Goal: Task Accomplishment & Management: Manage account settings

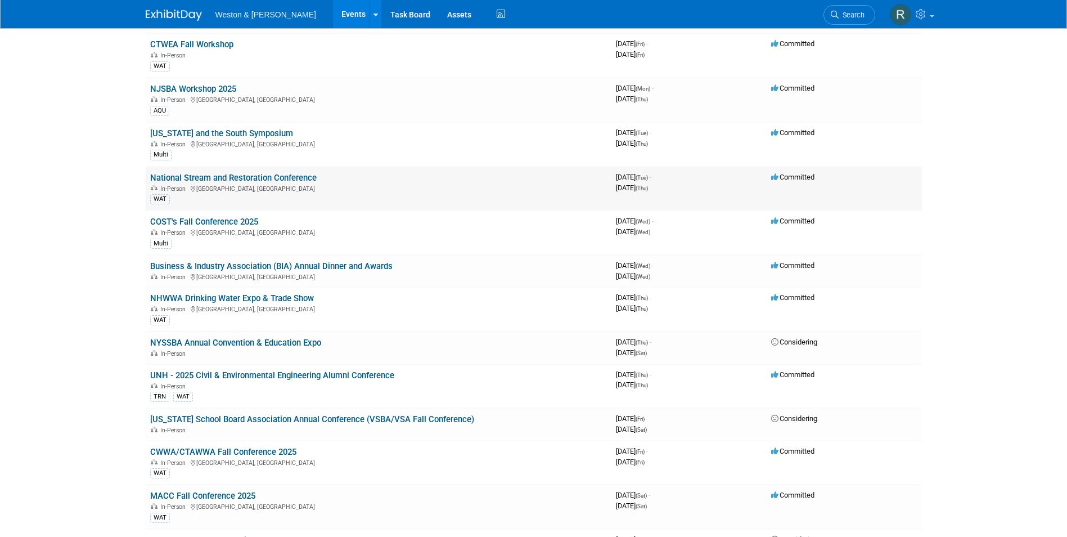
scroll to position [338, 0]
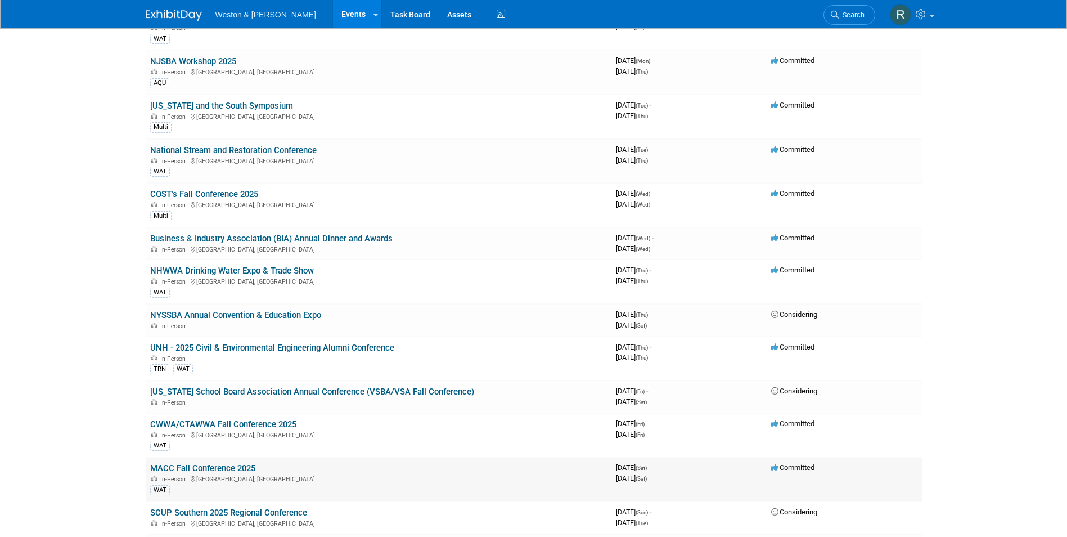
click at [195, 472] on link "MACC Fall Conference 2025" at bounding box center [202, 468] width 105 height 10
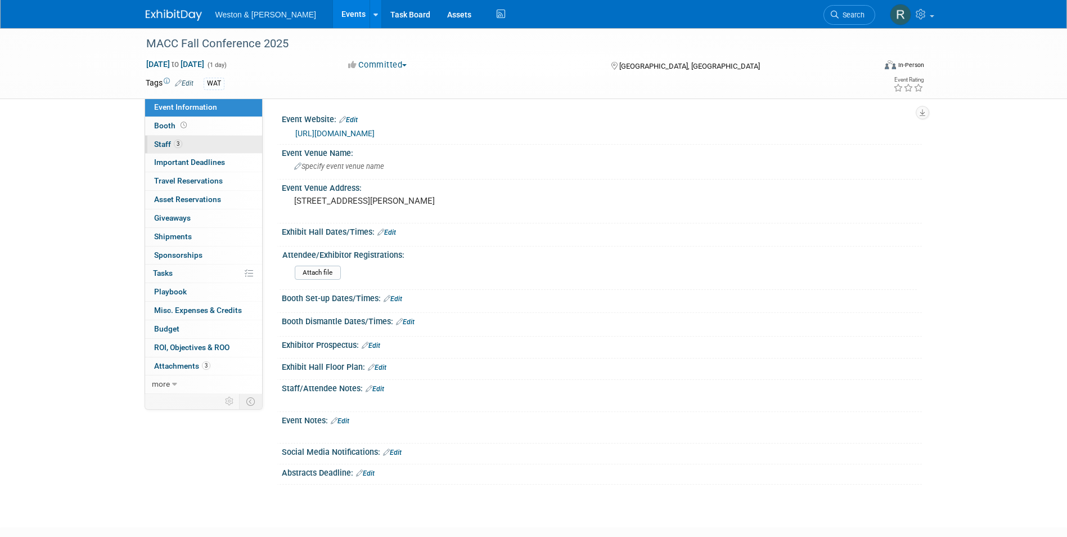
click at [207, 145] on link "3 Staff 3" at bounding box center [203, 145] width 117 height 18
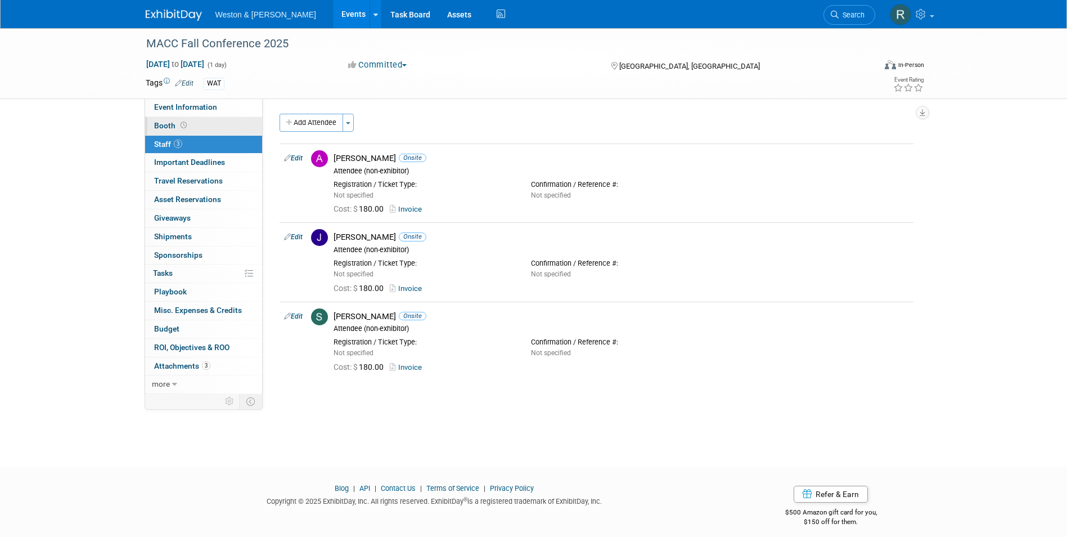
click at [165, 128] on span "Booth" at bounding box center [171, 125] width 35 height 9
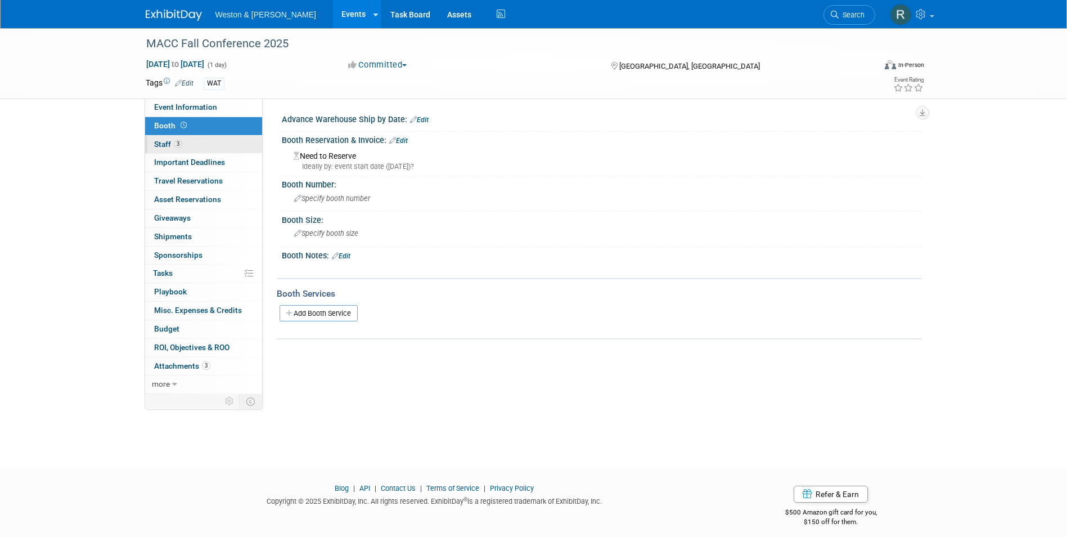
click at [161, 141] on span "Staff 3" at bounding box center [168, 144] width 28 height 9
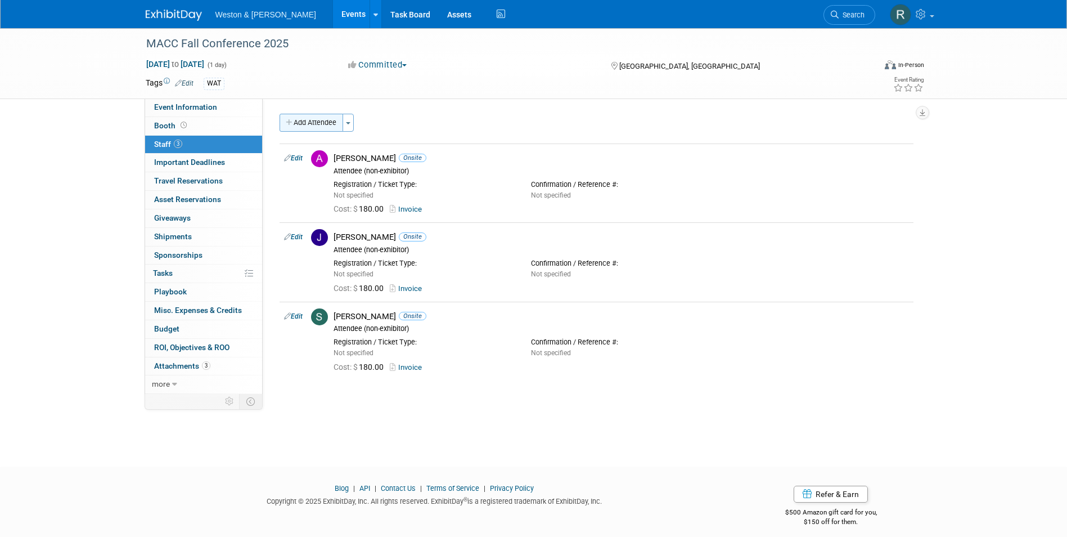
click at [309, 127] on button "Add Attendee" at bounding box center [312, 123] width 64 height 18
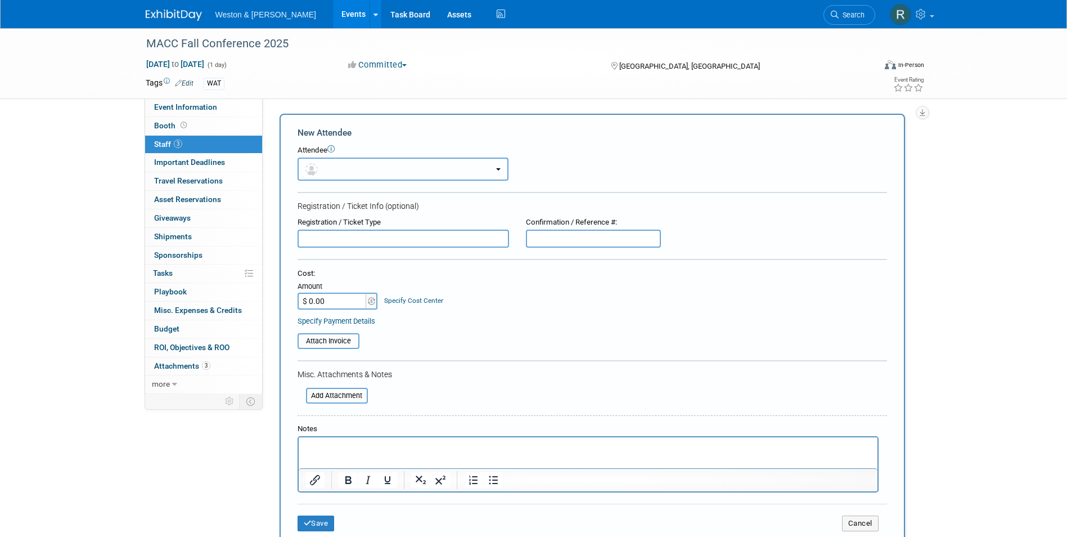
click at [345, 169] on button "button" at bounding box center [403, 169] width 211 height 23
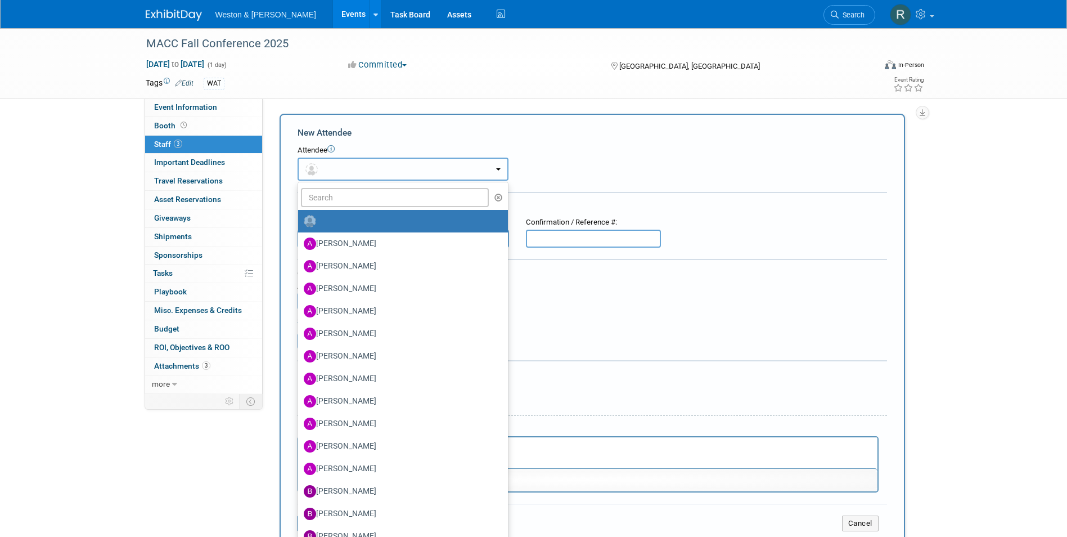
click at [345, 169] on button "button" at bounding box center [403, 169] width 211 height 23
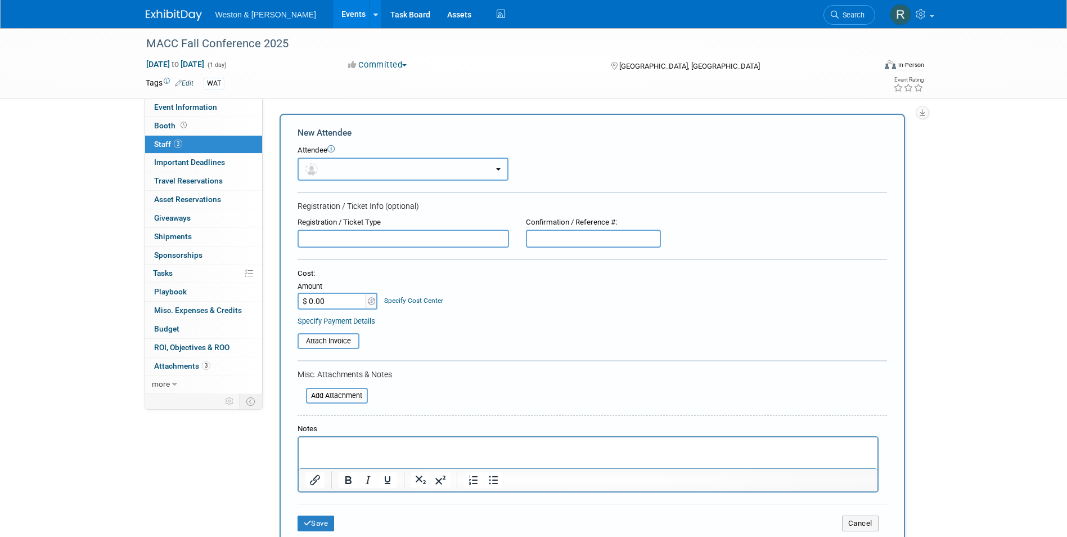
click at [345, 169] on button "button" at bounding box center [403, 169] width 211 height 23
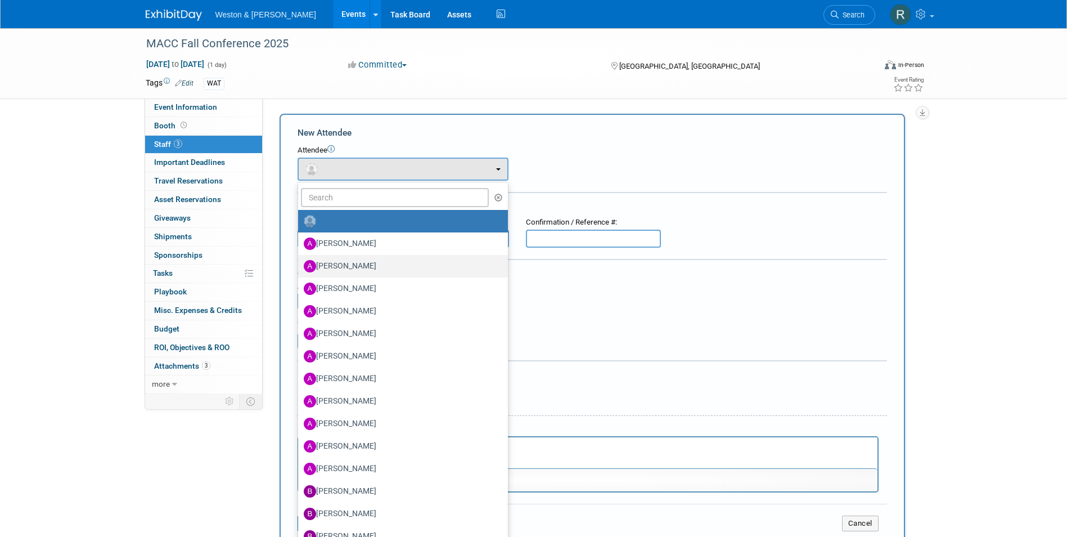
click at [401, 263] on label "Alex Simpson" at bounding box center [400, 266] width 193 height 18
click at [300, 263] on input "Alex Simpson" at bounding box center [296, 264] width 7 height 7
select select "ccd5c93a-cd4a-428a-8631-436b30e8557f"
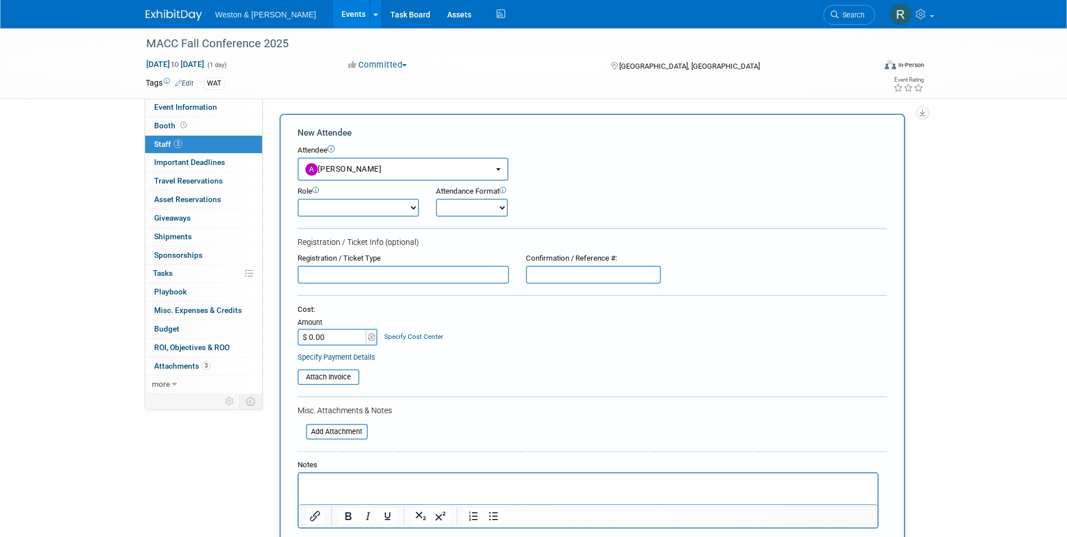
click at [496, 211] on select "Onsite Remote" at bounding box center [472, 208] width 72 height 18
select select "1"
click at [436, 199] on select "Onsite Remote" at bounding box center [472, 208] width 72 height 18
click at [412, 206] on select "Attendee (non-exhibitor) Demonstrator Host Planner Presenter Sales Representati…" at bounding box center [359, 208] width 122 height 18
click at [645, 201] on div "Role Attendee (non-exhibitor) Demonstrator Host Planner Presenter Onsite" at bounding box center [592, 199] width 606 height 36
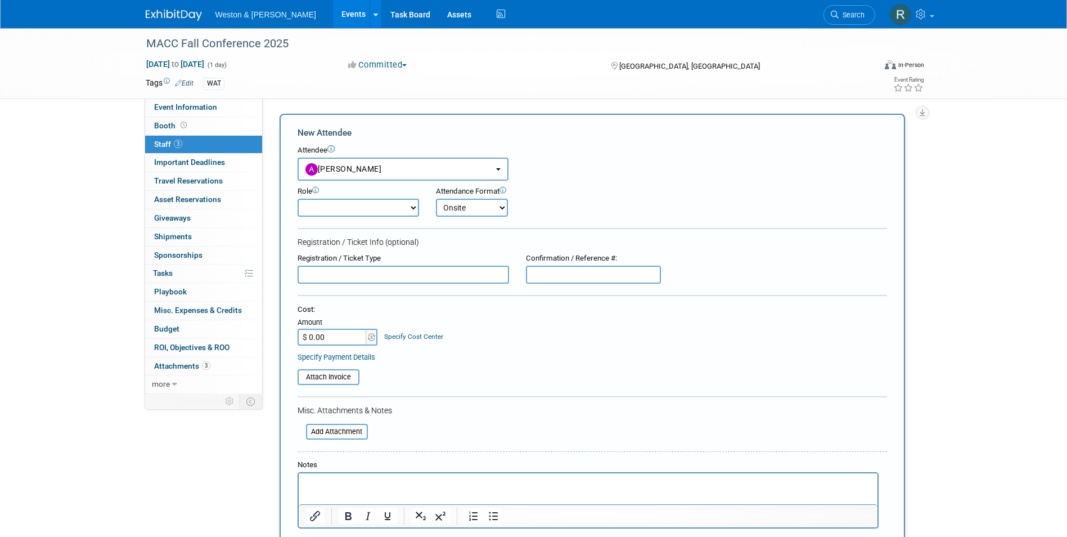
click at [347, 479] on p "Rich Text Area. Press ALT-0 for help." at bounding box center [588, 483] width 566 height 11
click at [938, 279] on div "MACC Fall Conference 2025 Oct 25, 2025 to Oct 25, 2025 (1 day) Oct 25, 2025 to …" at bounding box center [533, 449] width 1067 height 843
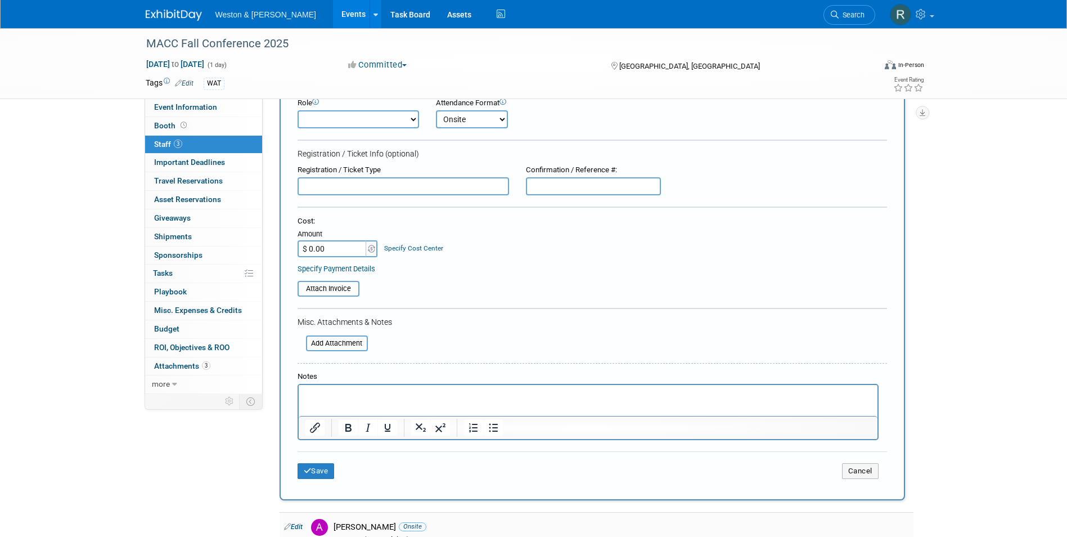
scroll to position [225, 0]
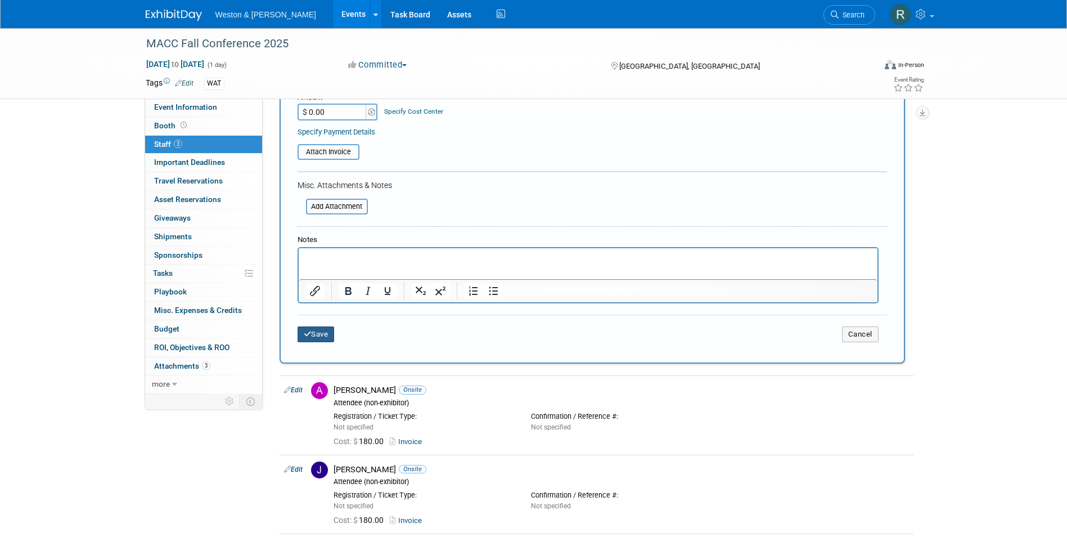
click at [329, 336] on button "Save" at bounding box center [316, 334] width 37 height 16
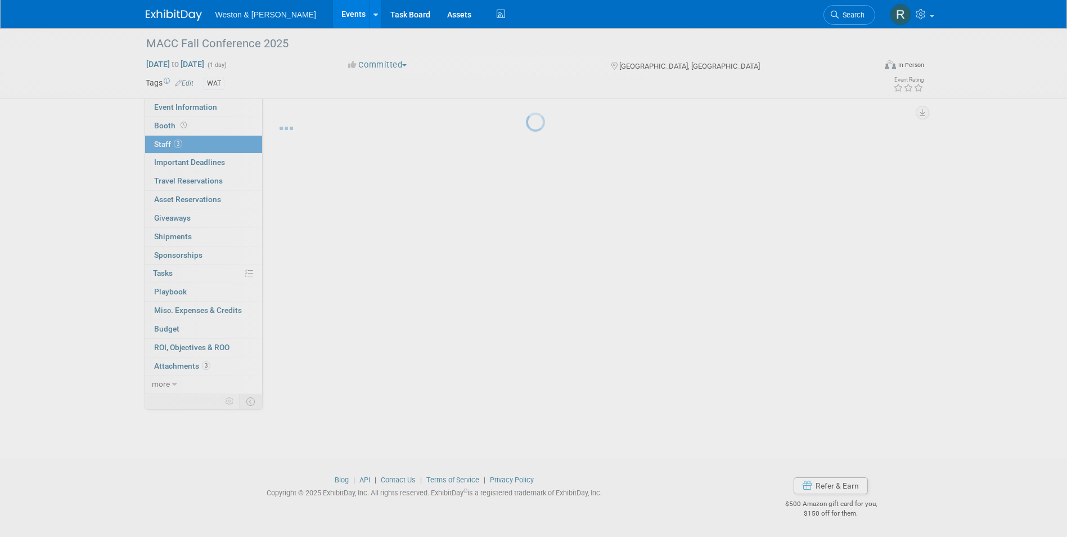
scroll to position [19, 0]
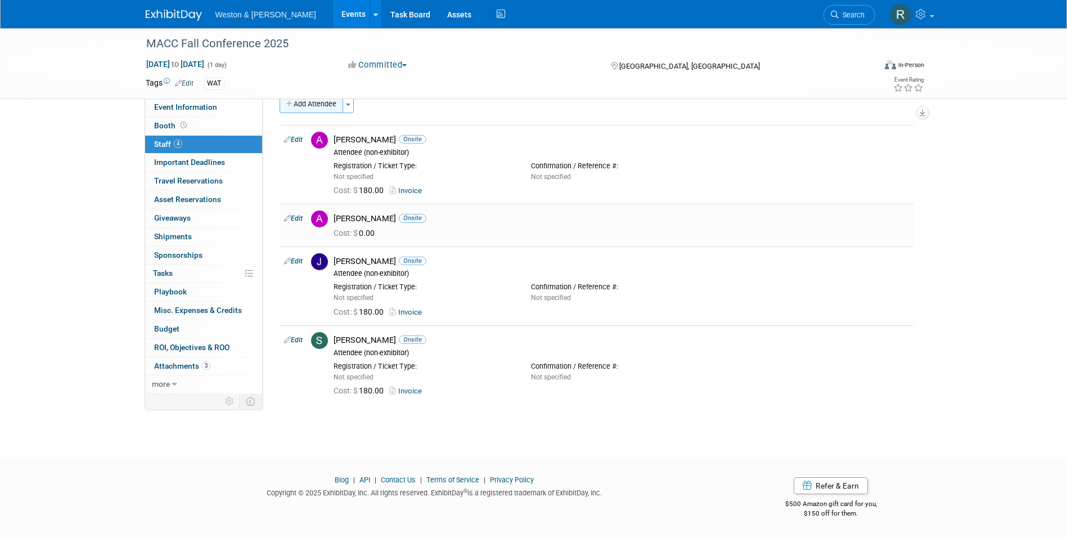
click at [319, 105] on button "Add Attendee" at bounding box center [312, 104] width 64 height 18
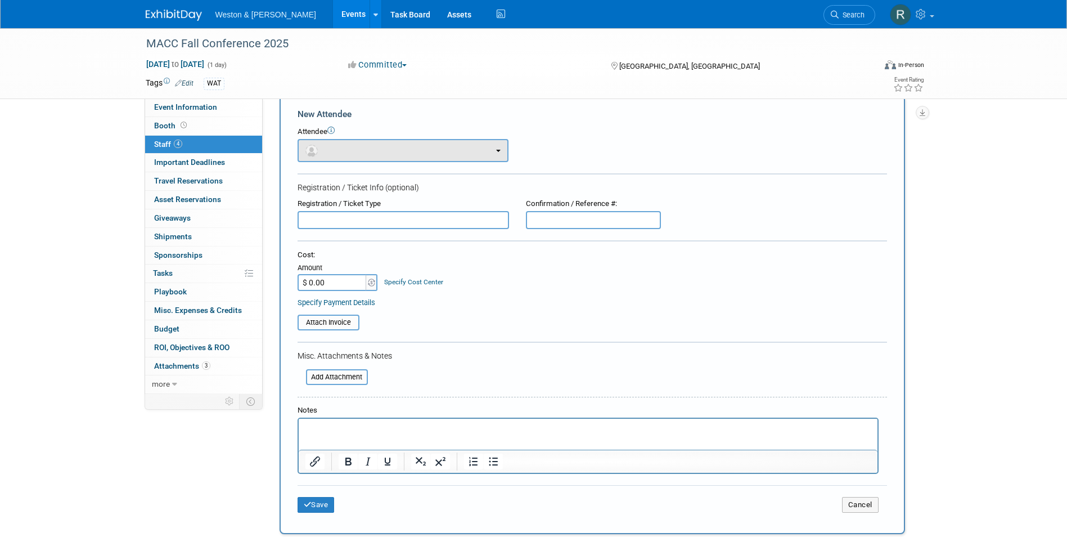
scroll to position [0, 0]
click at [354, 150] on button "button" at bounding box center [403, 150] width 211 height 23
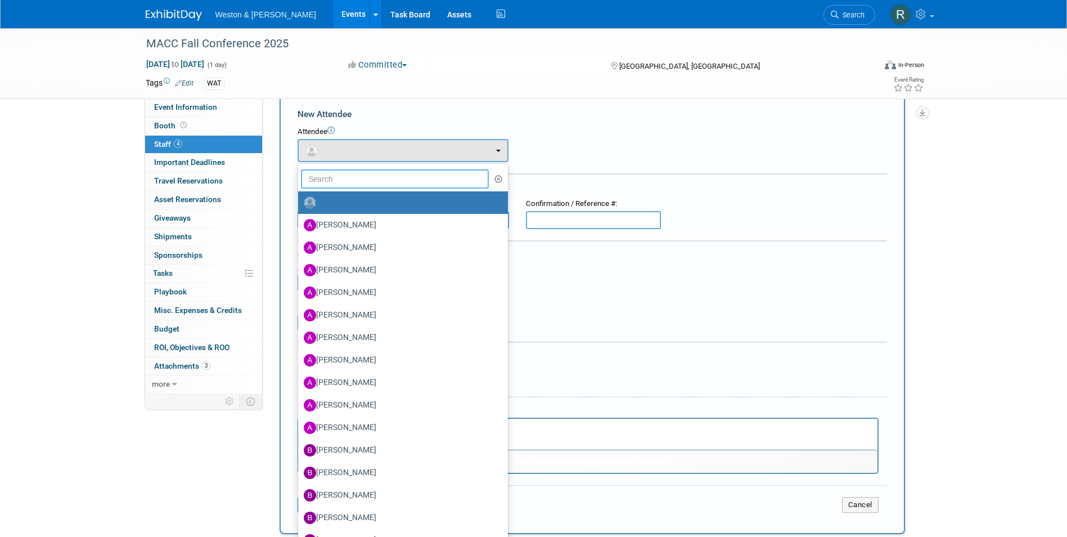
click at [350, 176] on input "text" at bounding box center [395, 178] width 188 height 19
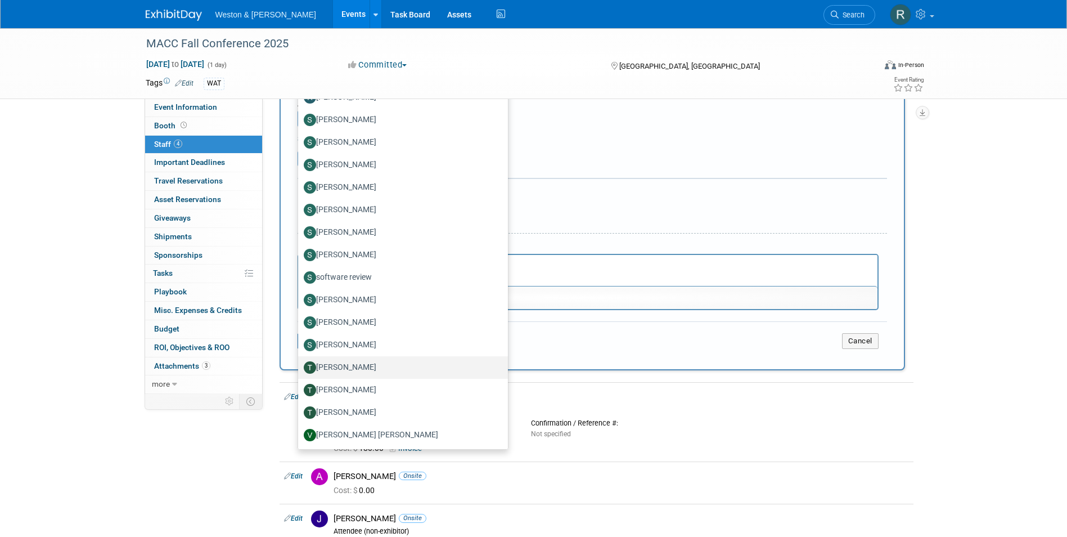
scroll to position [187, 0]
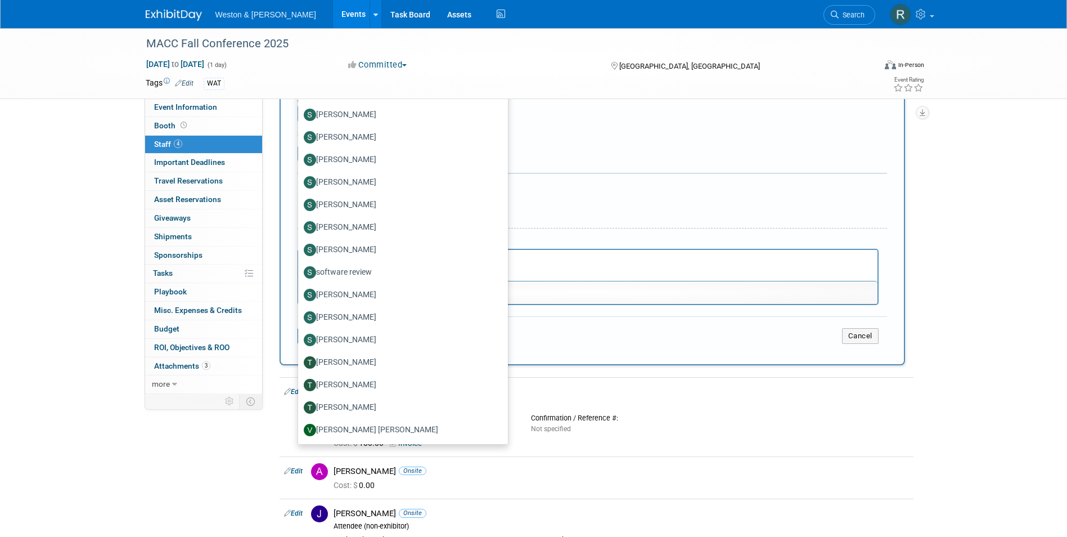
type input "s"
click at [1035, 466] on div "MACC Fall Conference 2025 Oct 25, 2025 to Oct 25, 2025 (1 day) Oct 25, 2025 to …" at bounding box center [533, 266] width 1067 height 850
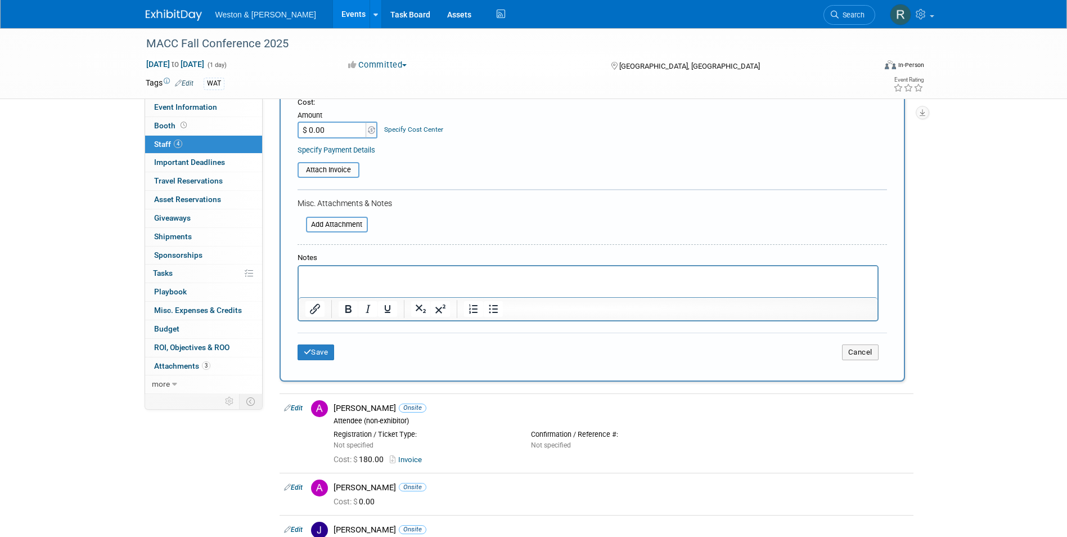
scroll to position [169, 0]
click at [340, 281] on p "Rich Text Area. Press ALT-0 for help." at bounding box center [588, 278] width 566 height 11
click at [342, 134] on input "$ 0.00" at bounding box center [333, 132] width 70 height 17
type input "$ 180.00"
click at [185, 498] on div "Event Information Event Info Booth Booth 4 Staff 4 Staff Important Deadlines Im…" at bounding box center [533, 272] width 793 height 827
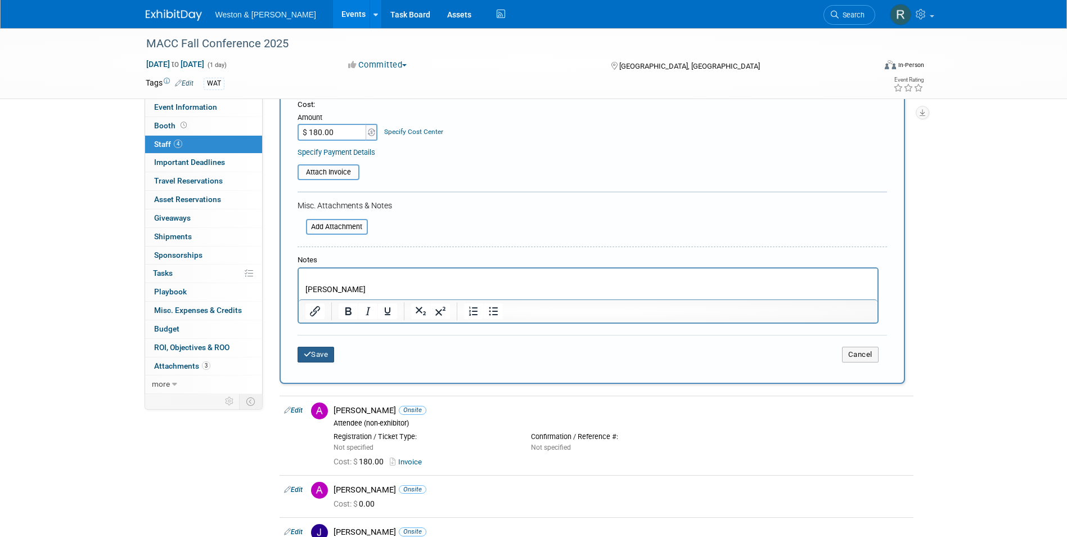
click at [329, 359] on button "Save" at bounding box center [316, 355] width 37 height 16
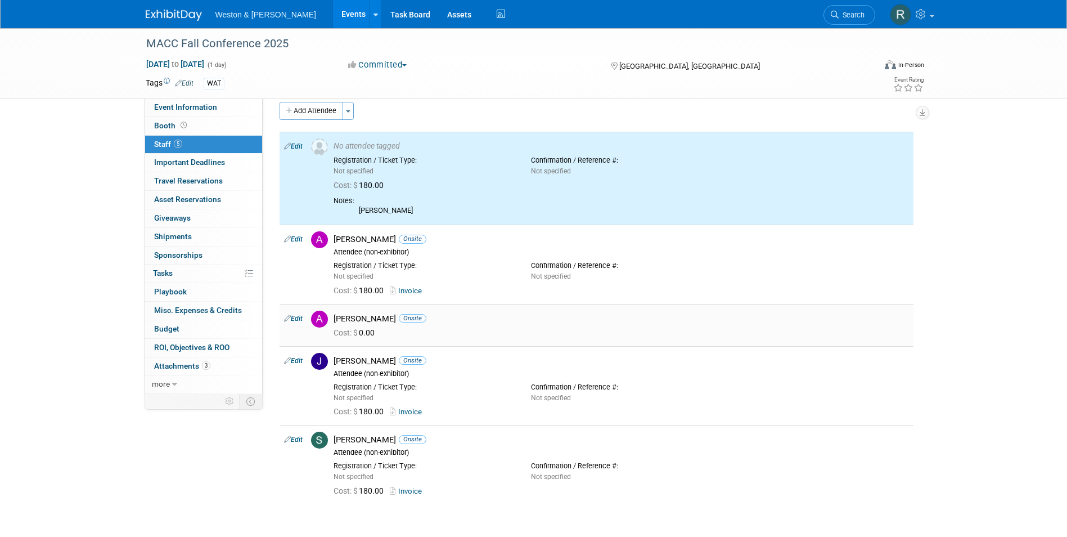
scroll to position [0, 0]
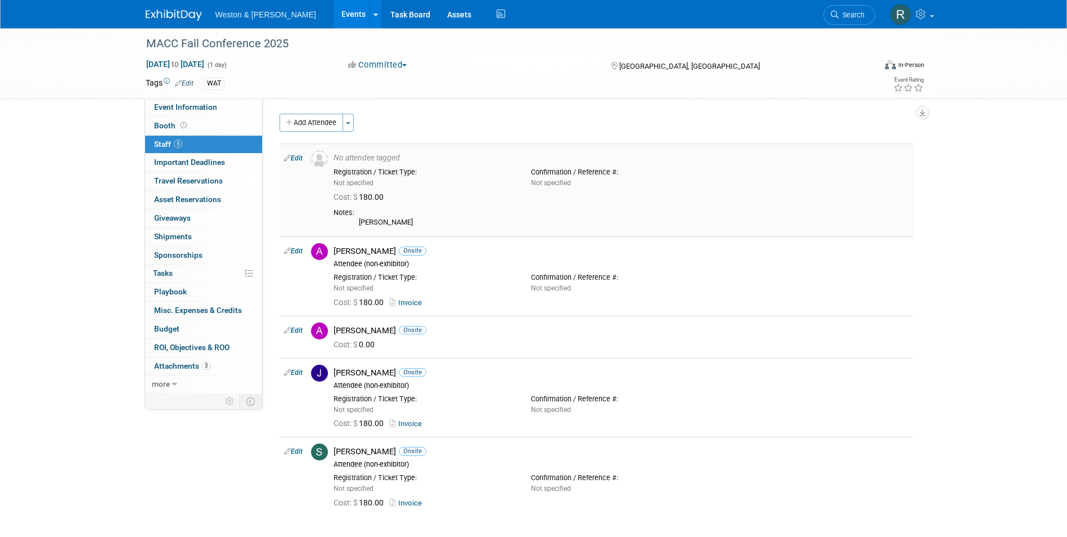
click at [299, 158] on link "Edit" at bounding box center [293, 158] width 19 height 8
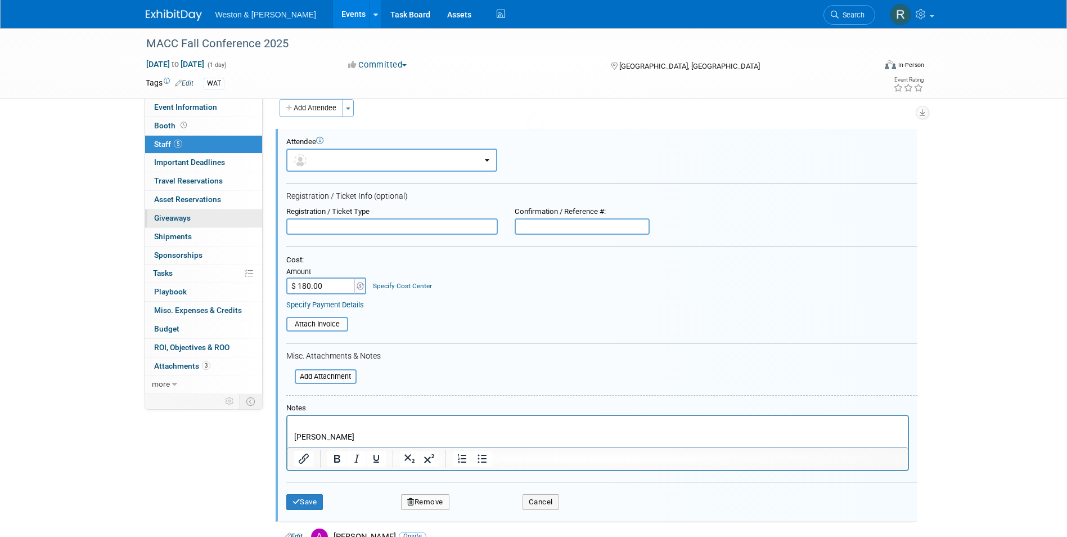
scroll to position [16, 0]
click at [323, 321] on input "file" at bounding box center [280, 323] width 134 height 12
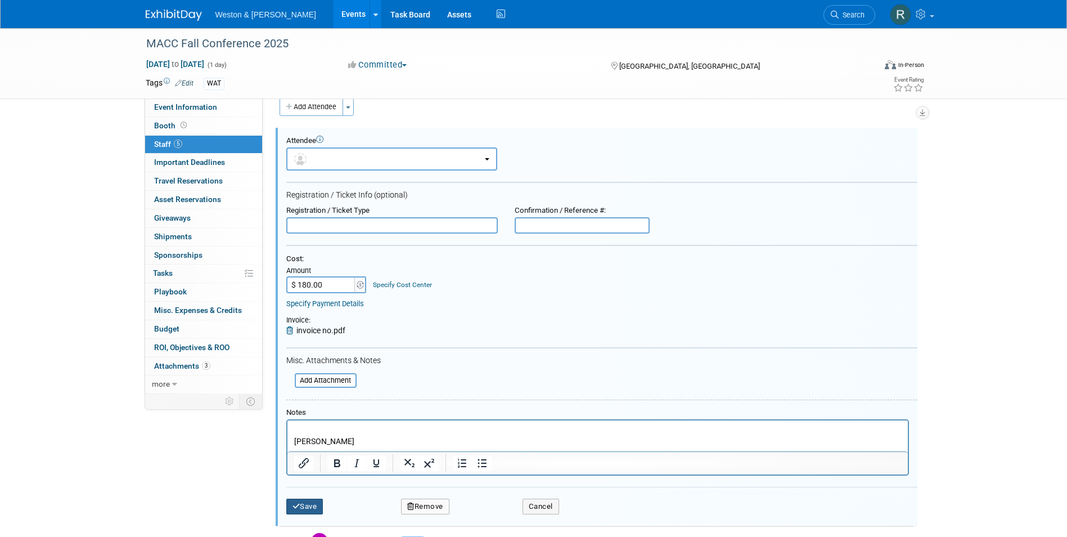
click at [318, 504] on button "Save" at bounding box center [304, 506] width 37 height 16
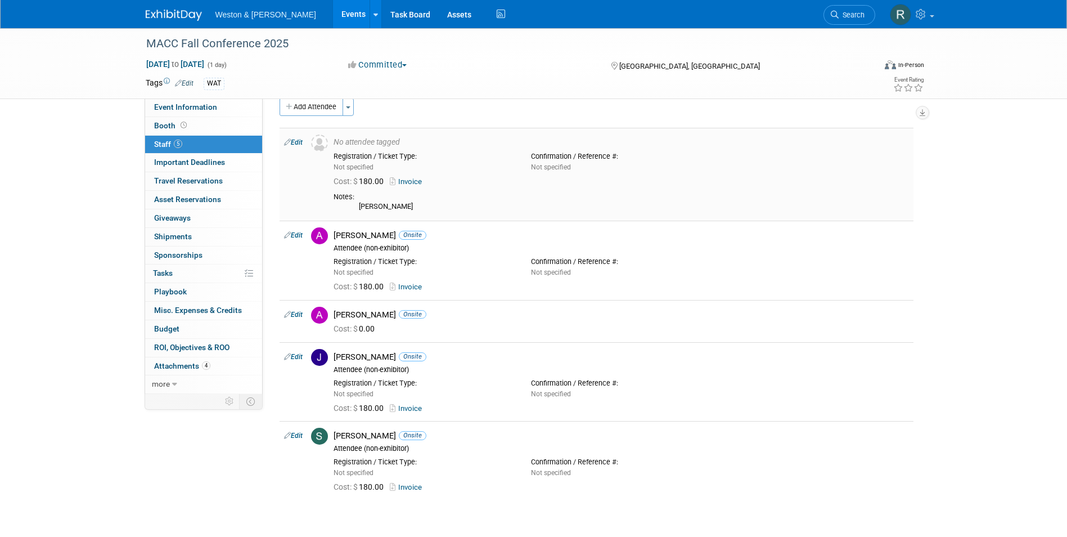
click at [296, 142] on link "Edit" at bounding box center [293, 142] width 19 height 8
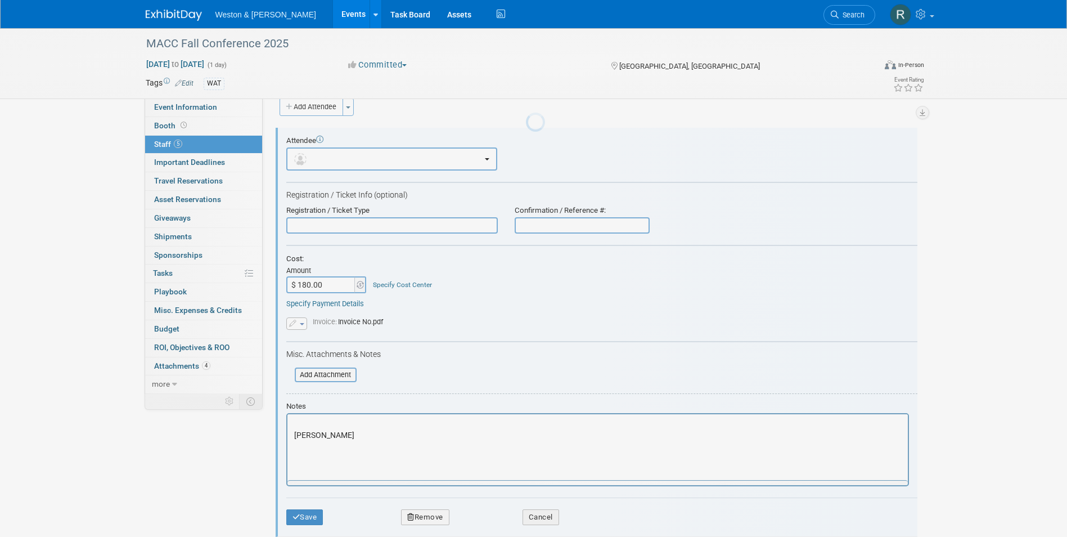
scroll to position [0, 0]
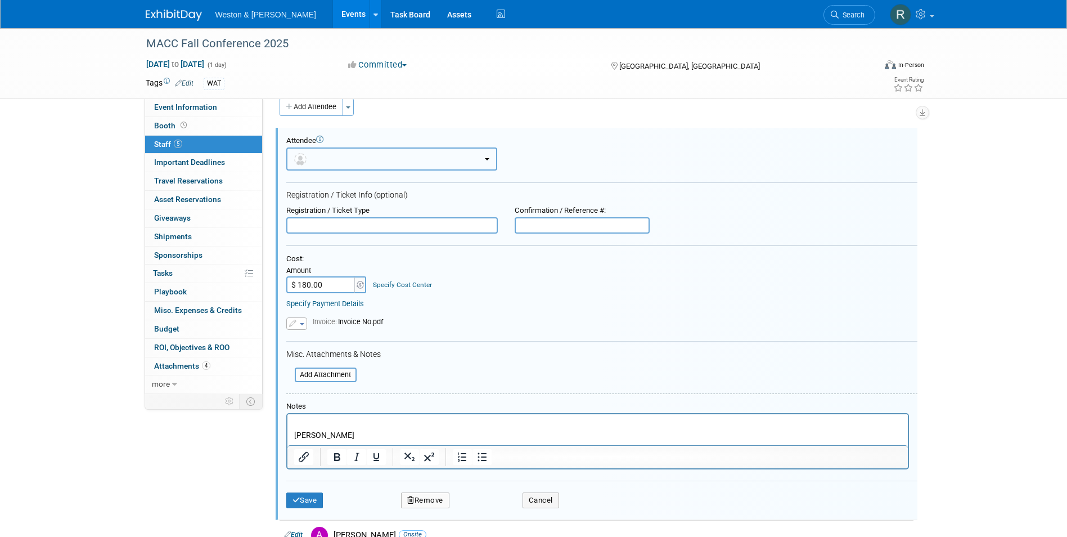
click at [487, 158] on b "button" at bounding box center [487, 159] width 5 height 2
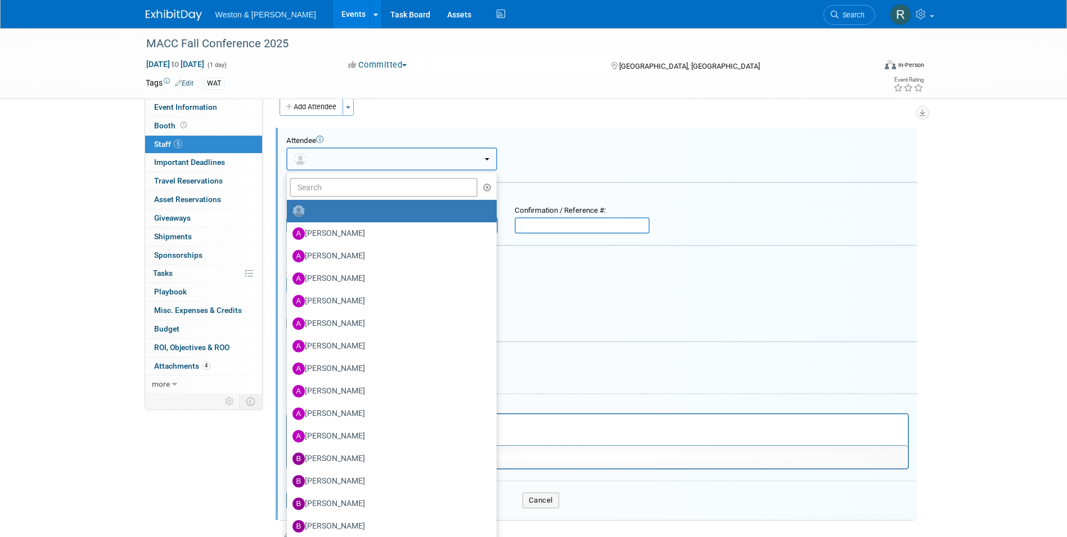
click at [487, 158] on b "button" at bounding box center [487, 159] width 5 height 2
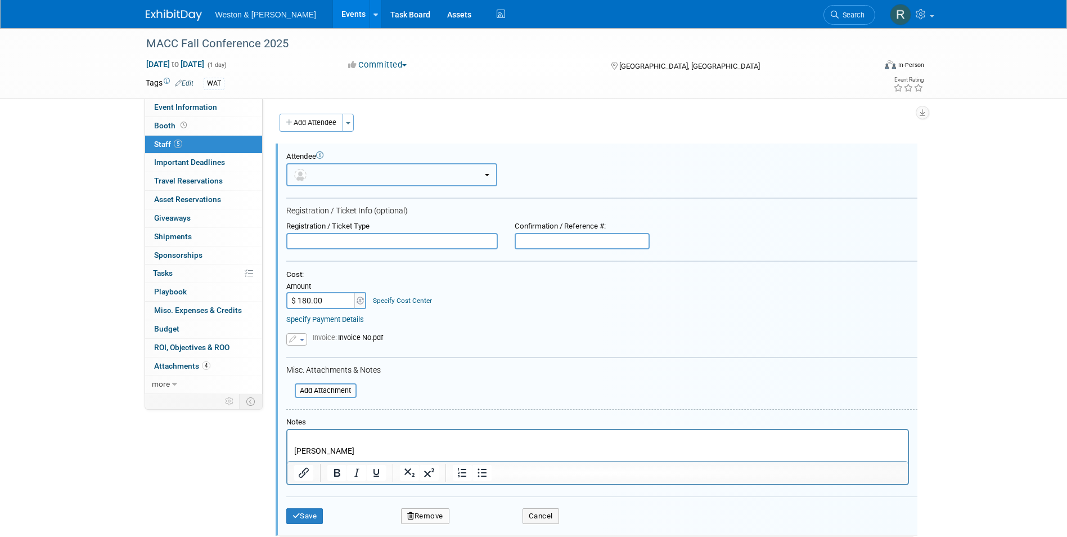
click at [489, 174] on button "button" at bounding box center [391, 174] width 211 height 23
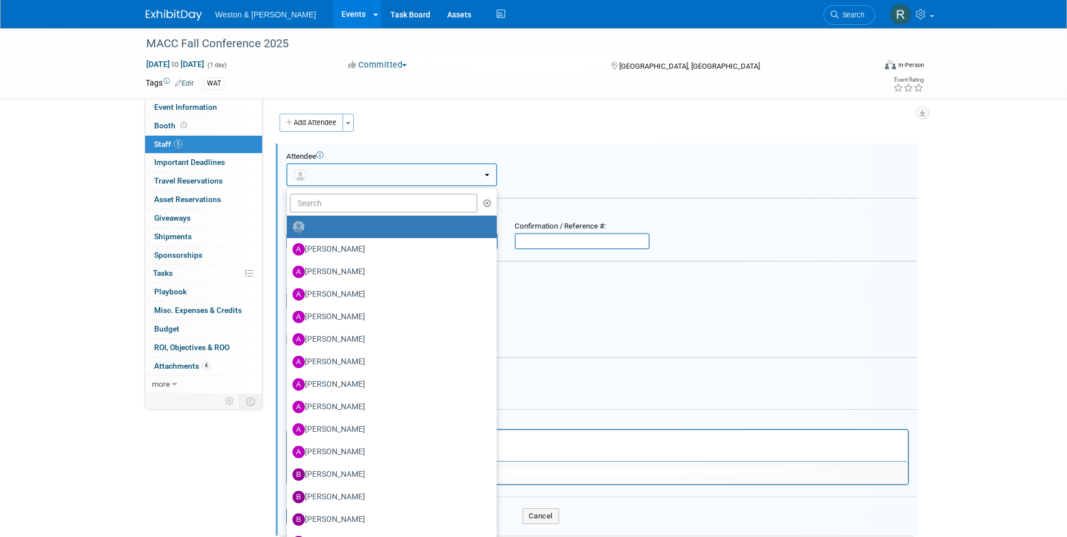
click at [489, 174] on button "button" at bounding box center [391, 174] width 211 height 23
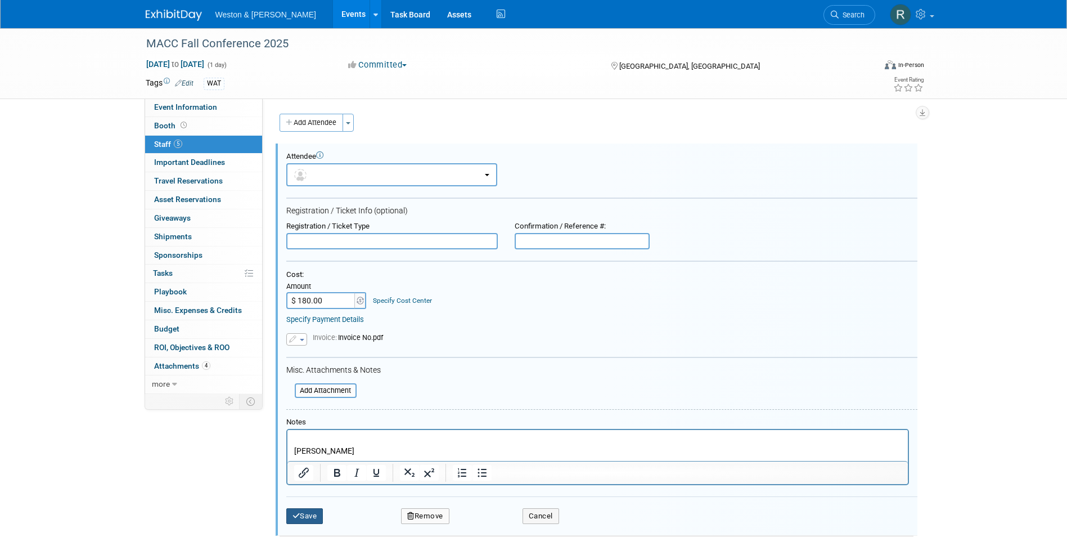
click at [311, 515] on button "Save" at bounding box center [304, 516] width 37 height 16
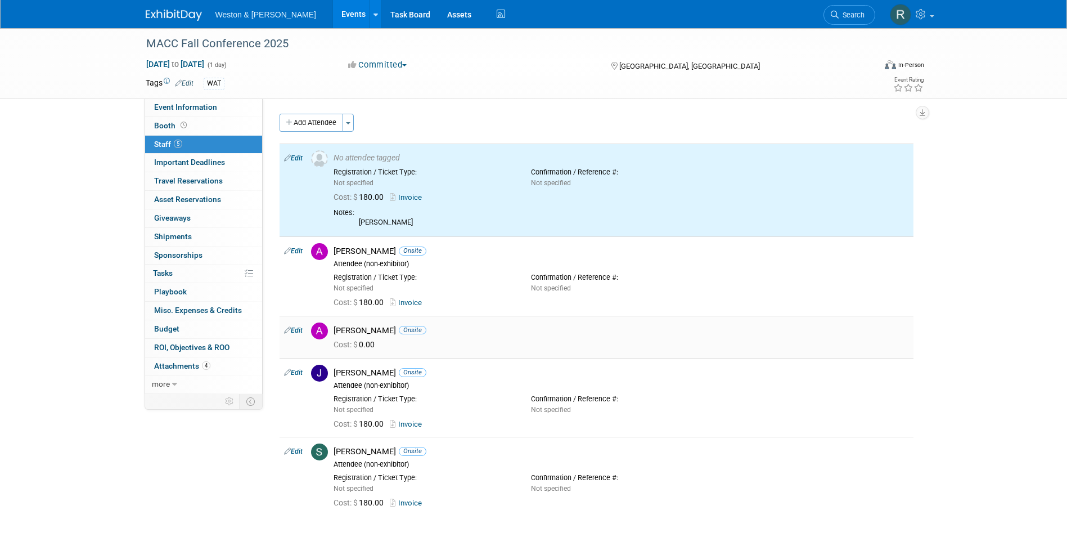
click at [353, 338] on div "Cost: $ 0.00" at bounding box center [621, 343] width 592 height 16
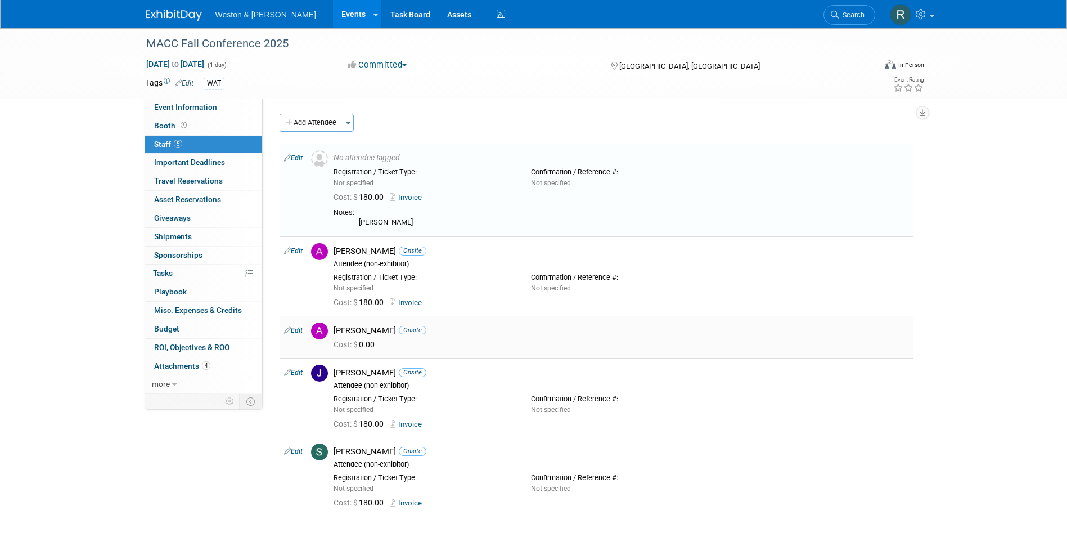
click at [304, 330] on td "Edit" at bounding box center [293, 337] width 27 height 42
click at [301, 330] on link "Edit" at bounding box center [293, 330] width 19 height 8
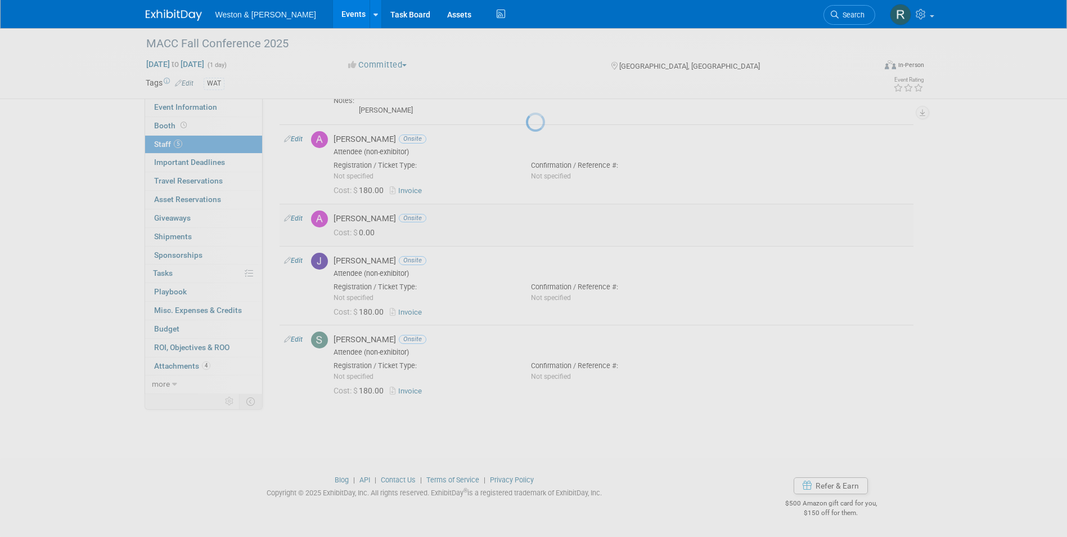
select select "ccd5c93a-cd4a-428a-8631-436b30e8557f"
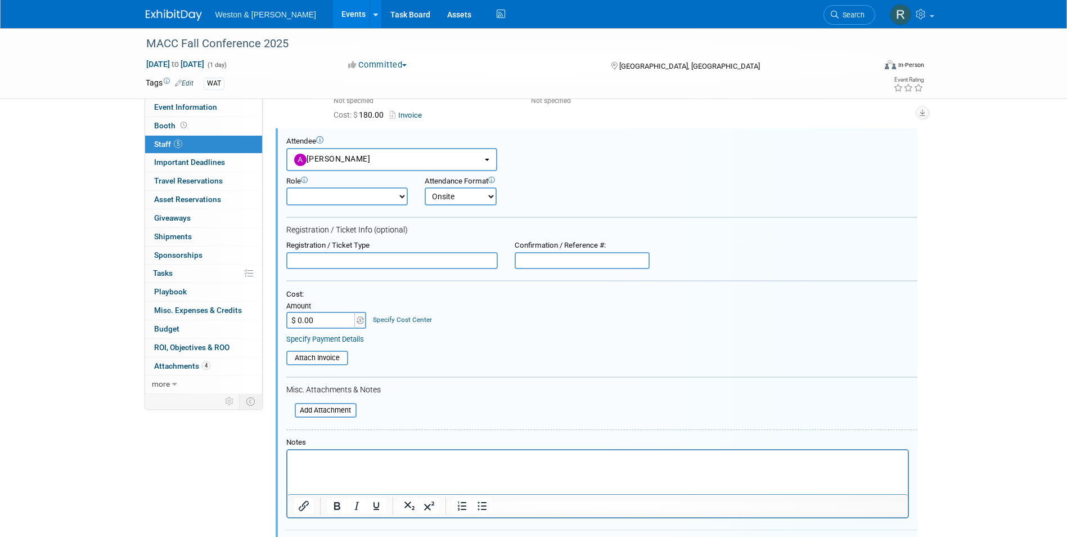
click at [341, 195] on select "Attendee (non-exhibitor) Demonstrator Host Planner Presenter Sales Representati…" at bounding box center [347, 196] width 122 height 18
select select "9"
click at [286, 187] on select "Attendee (non-exhibitor) Demonstrator Host Planner Presenter Sales Representati…" at bounding box center [347, 196] width 122 height 18
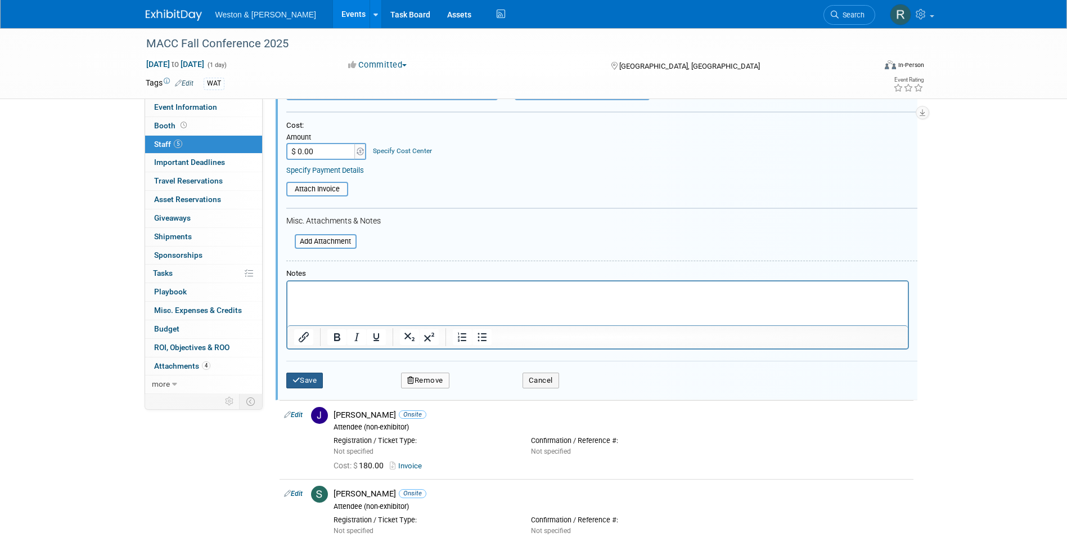
click at [303, 380] on button "Save" at bounding box center [304, 380] width 37 height 16
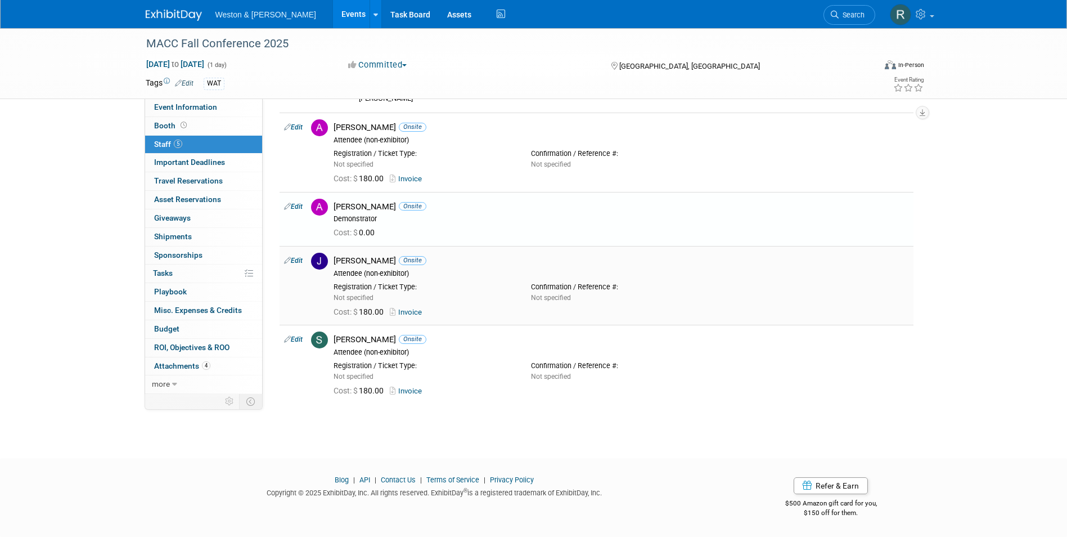
scroll to position [123, 0]
click at [172, 109] on span "Event Information" at bounding box center [185, 106] width 63 height 9
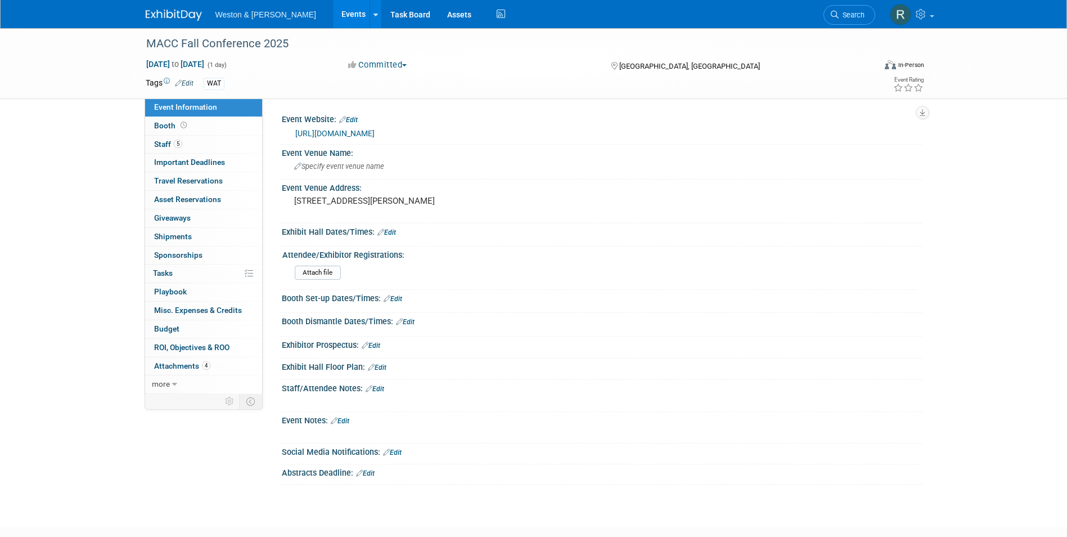
click at [393, 233] on link "Edit" at bounding box center [387, 232] width 19 height 8
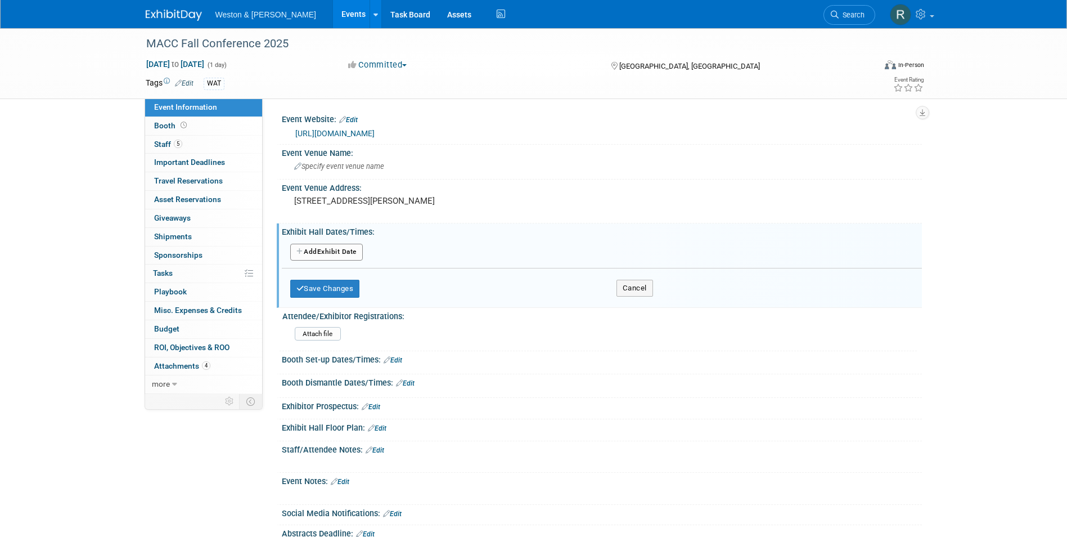
click at [335, 254] on button "Add Another Exhibit Date" at bounding box center [326, 252] width 73 height 17
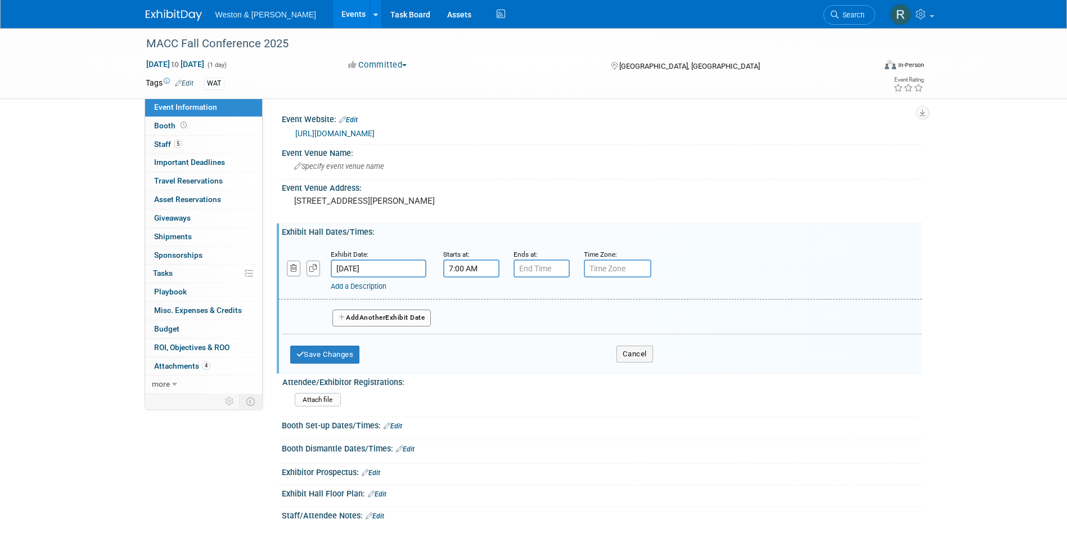
click at [465, 269] on input "7:00 AM" at bounding box center [471, 268] width 56 height 18
click at [478, 295] on span at bounding box center [470, 296] width 20 height 20
type input "8:00 AM"
click at [538, 270] on input "7:00 PM" at bounding box center [542, 268] width 56 height 18
click at [541, 294] on span at bounding box center [540, 296] width 20 height 20
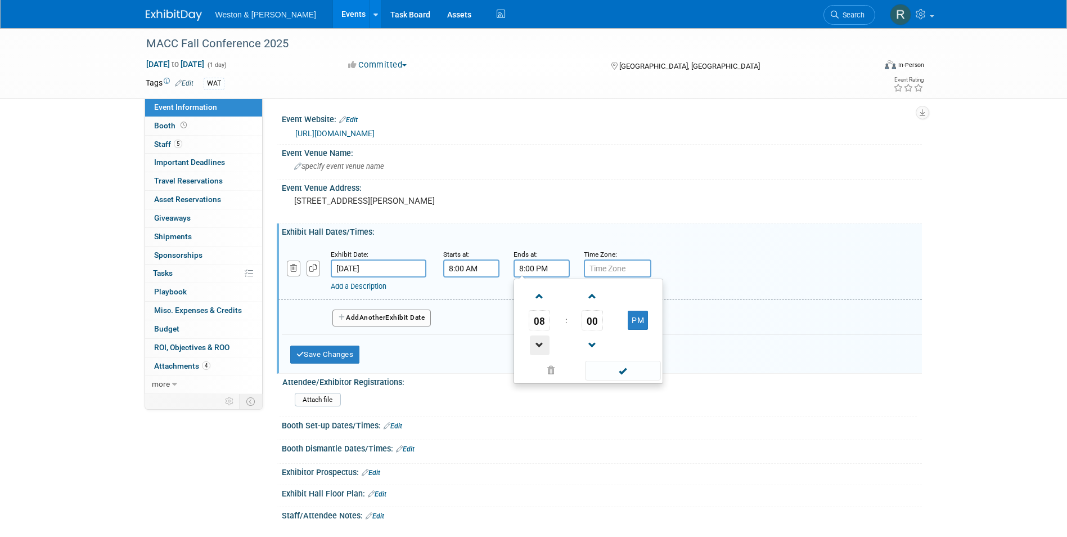
click at [535, 345] on span at bounding box center [540, 345] width 20 height 20
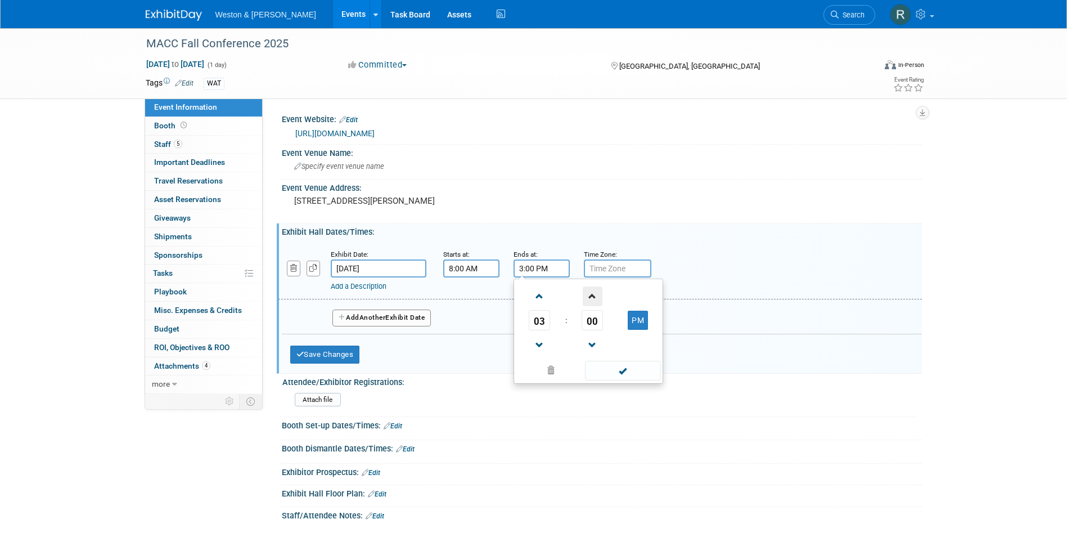
click at [588, 296] on span at bounding box center [593, 296] width 20 height 20
click at [589, 296] on span at bounding box center [593, 296] width 20 height 20
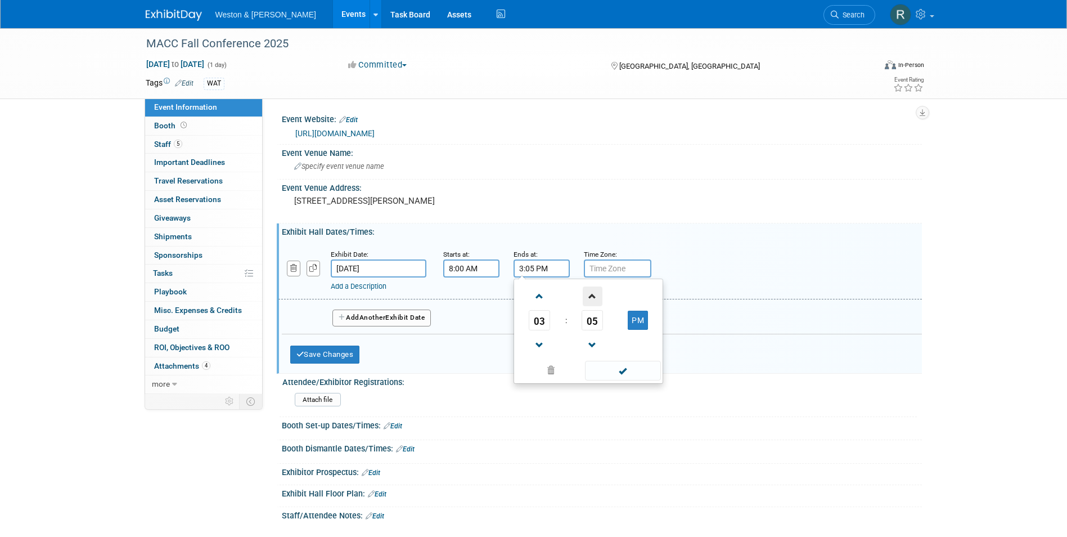
click at [589, 296] on span at bounding box center [593, 296] width 20 height 20
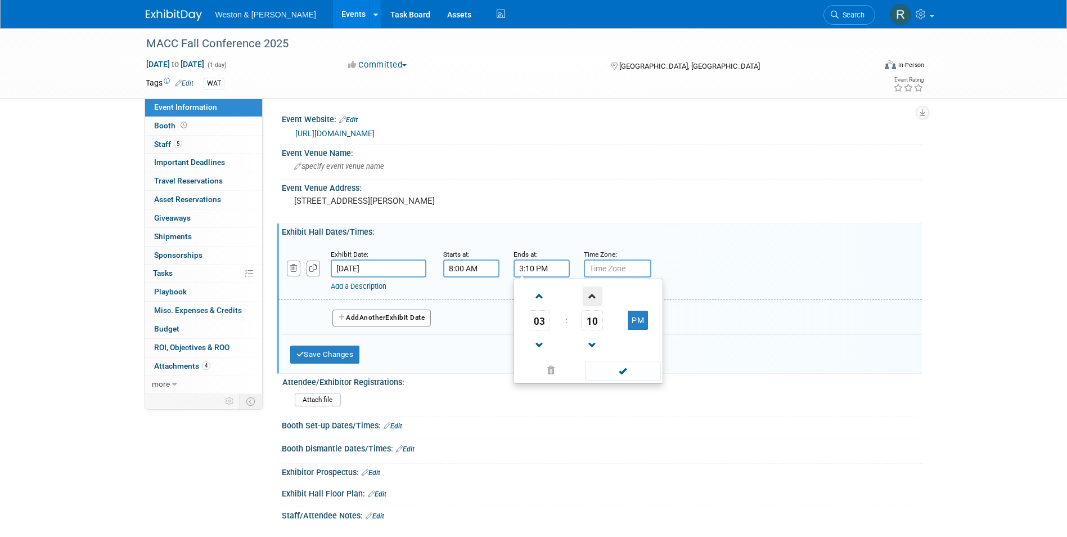
click at [589, 296] on span at bounding box center [593, 296] width 20 height 20
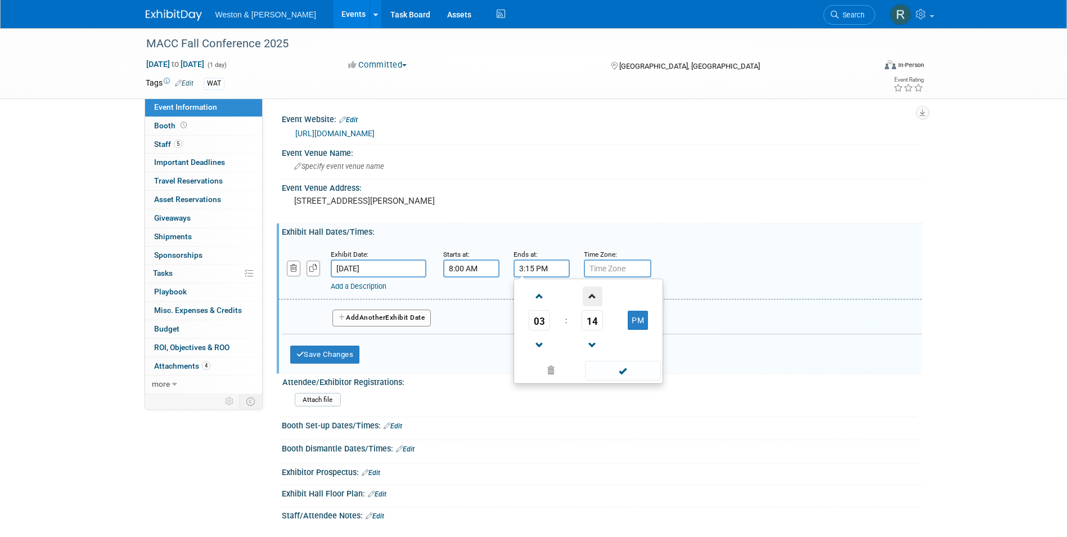
click at [589, 296] on span at bounding box center [593, 296] width 20 height 20
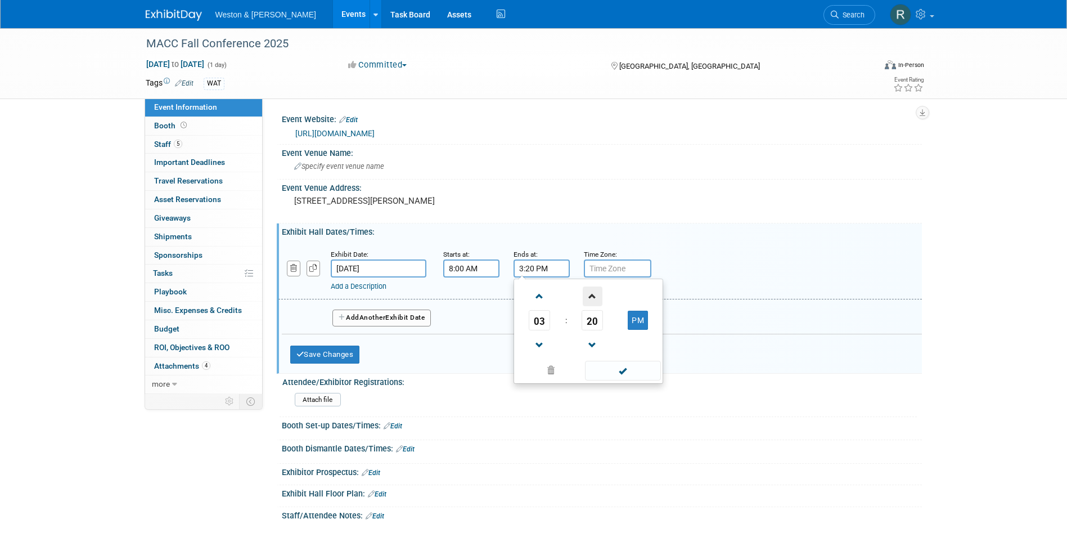
click at [589, 296] on span at bounding box center [593, 296] width 20 height 20
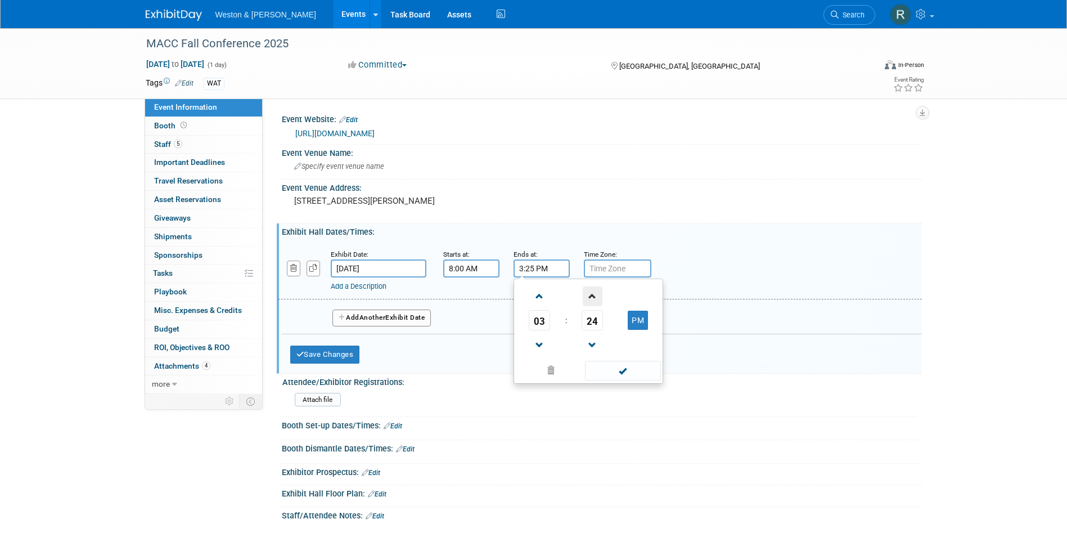
click at [589, 296] on span at bounding box center [593, 296] width 20 height 20
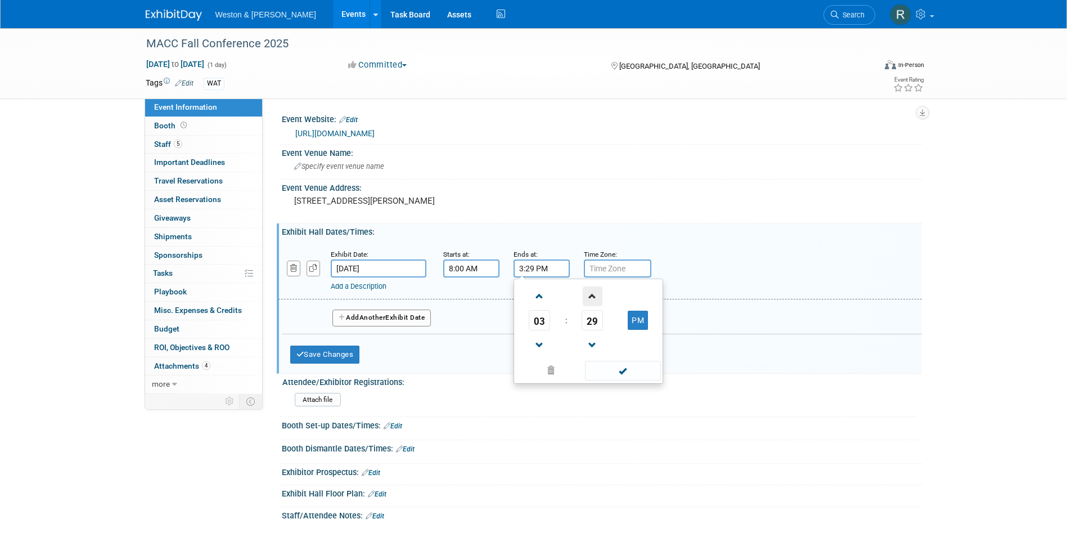
type input "3:30 PM"
click at [625, 371] on span at bounding box center [623, 371] width 76 height 20
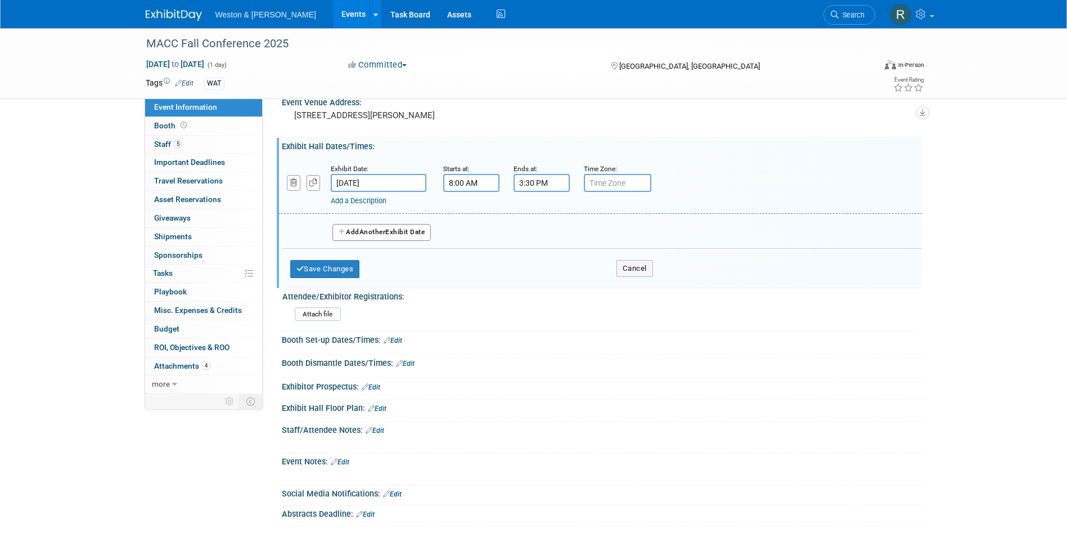
scroll to position [113, 0]
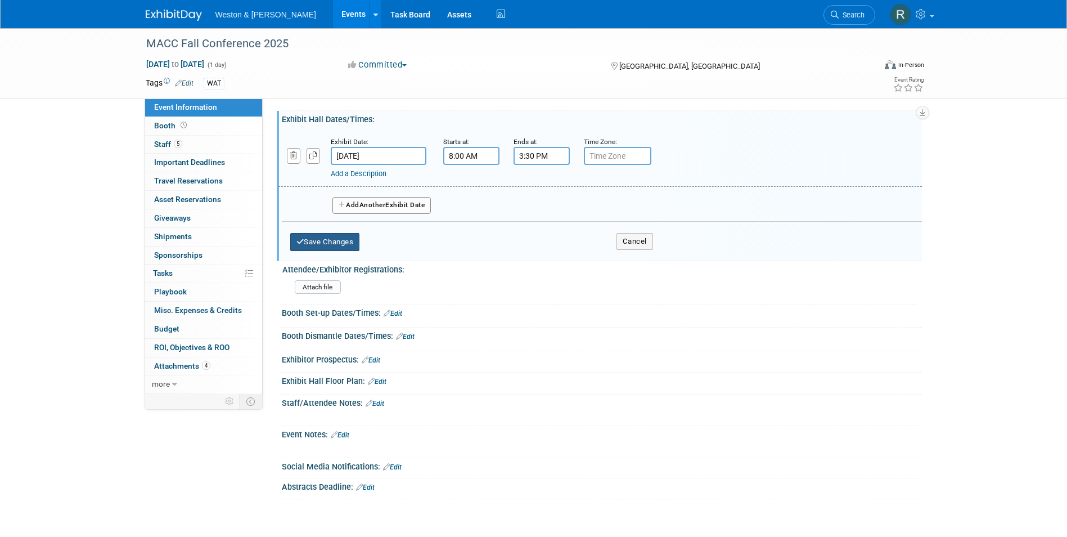
click at [331, 245] on button "Save Changes" at bounding box center [325, 242] width 70 height 18
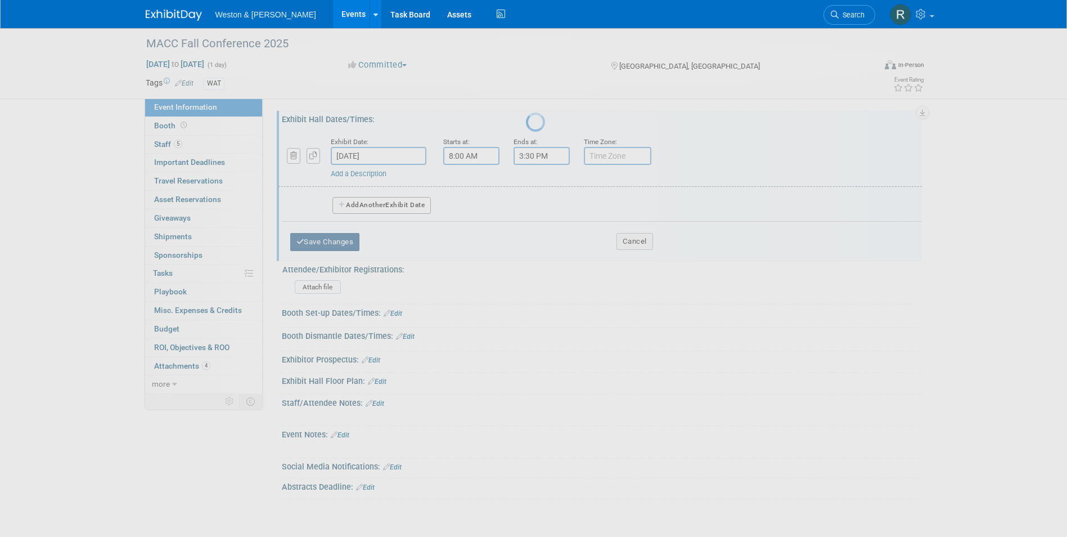
scroll to position [66, 0]
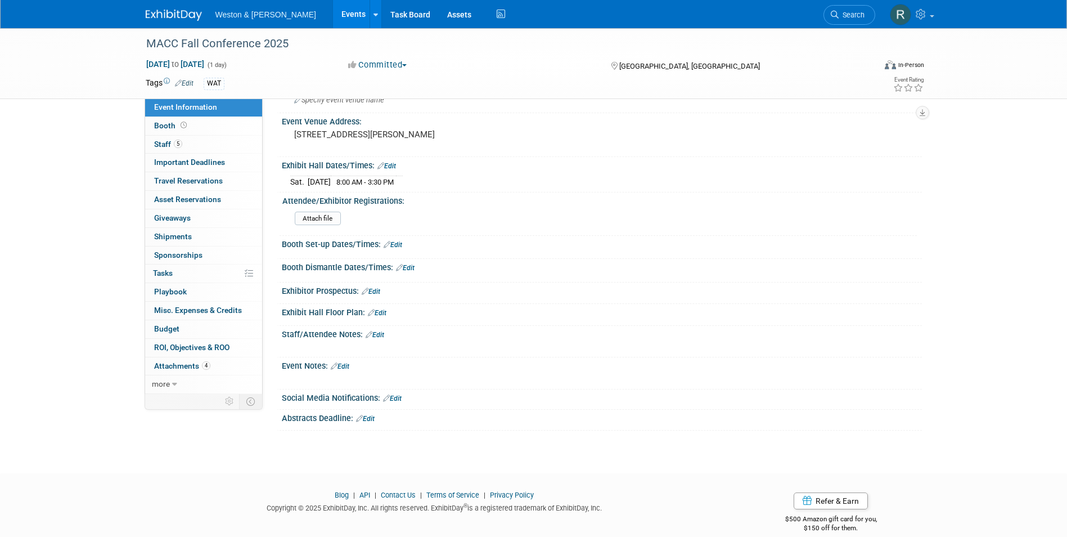
click at [398, 245] on link "Edit" at bounding box center [393, 245] width 19 height 8
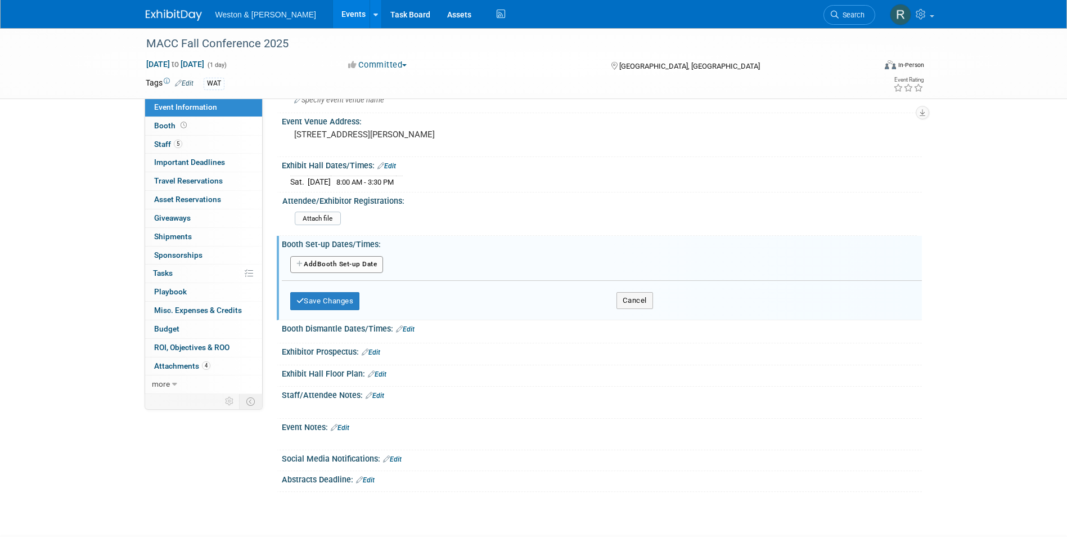
click at [353, 266] on button "Add Another Booth Set-up Date" at bounding box center [336, 264] width 93 height 17
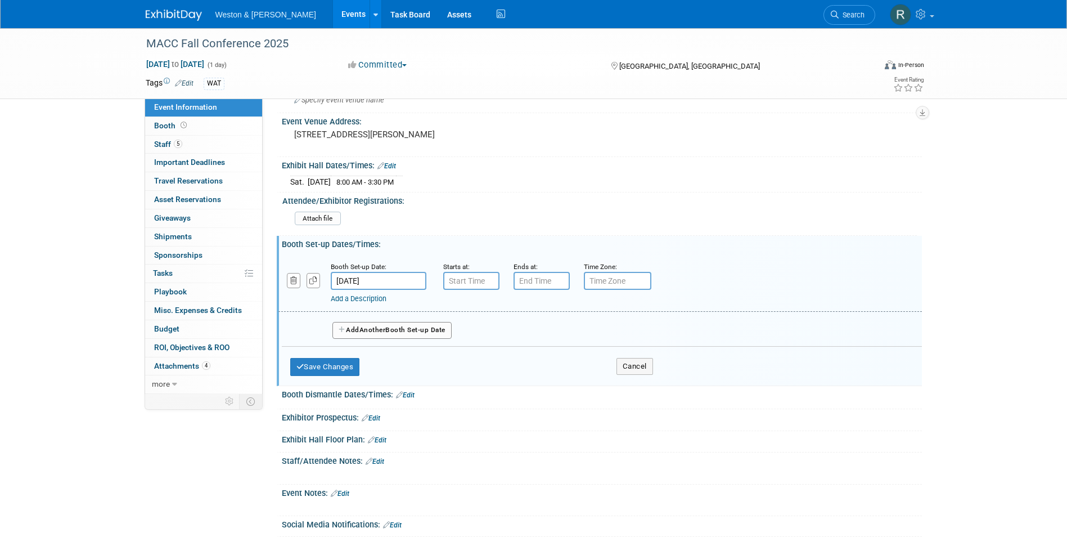
type input "7:00 AM"
click at [470, 279] on input "7:00 AM" at bounding box center [471, 281] width 56 height 18
click at [550, 383] on span at bounding box center [553, 383] width 76 height 20
click at [558, 281] on input "7:00 PM" at bounding box center [542, 281] width 56 height 18
click at [539, 308] on span at bounding box center [540, 309] width 20 height 20
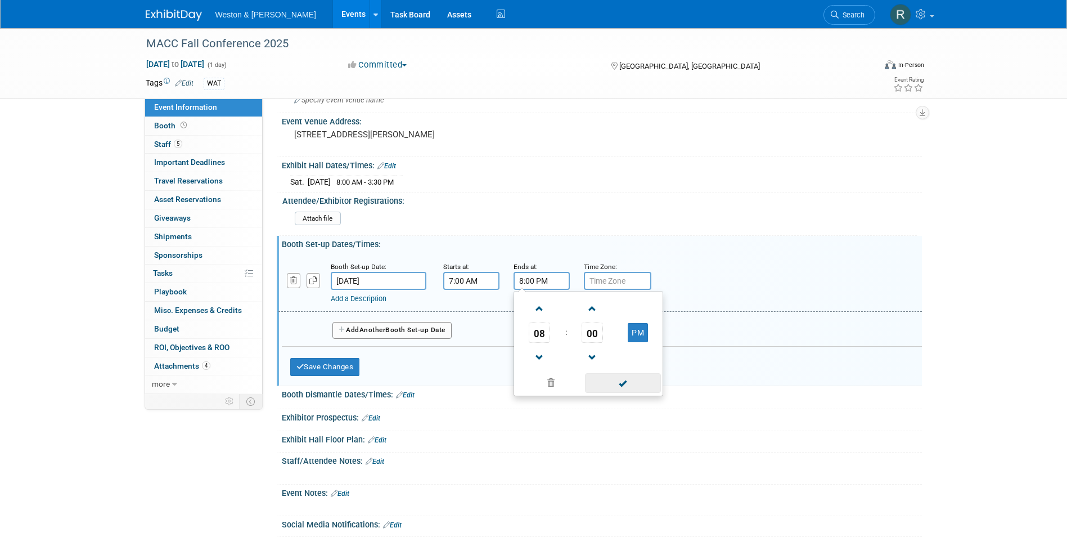
click at [620, 381] on span at bounding box center [623, 383] width 76 height 20
click at [561, 280] on input "8:00 PM" at bounding box center [542, 281] width 56 height 18
click at [633, 338] on button "PM" at bounding box center [638, 332] width 20 height 19
type input "8:00 AM"
click at [627, 379] on span at bounding box center [623, 383] width 76 height 20
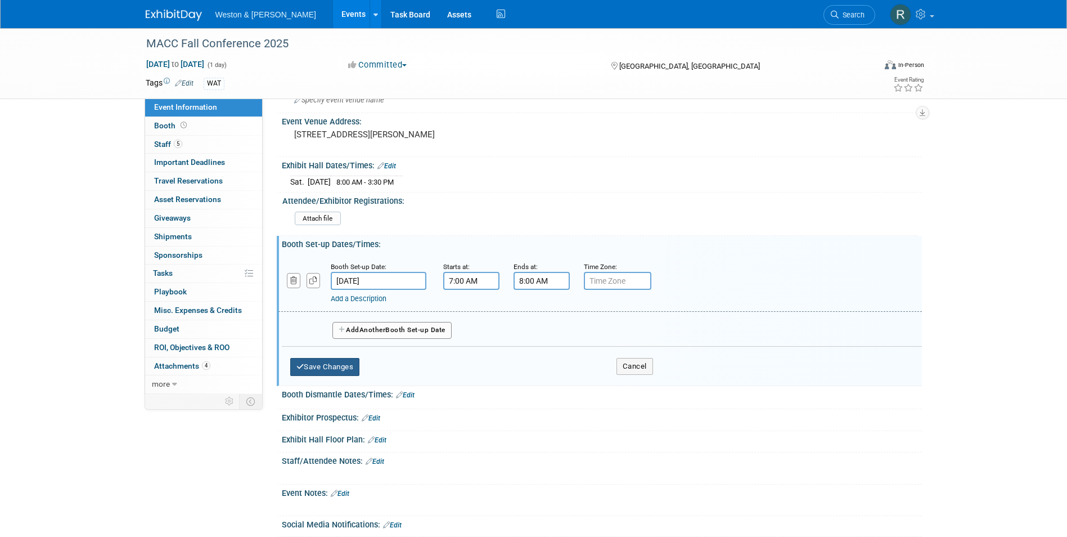
click at [327, 363] on button "Save Changes" at bounding box center [325, 367] width 70 height 18
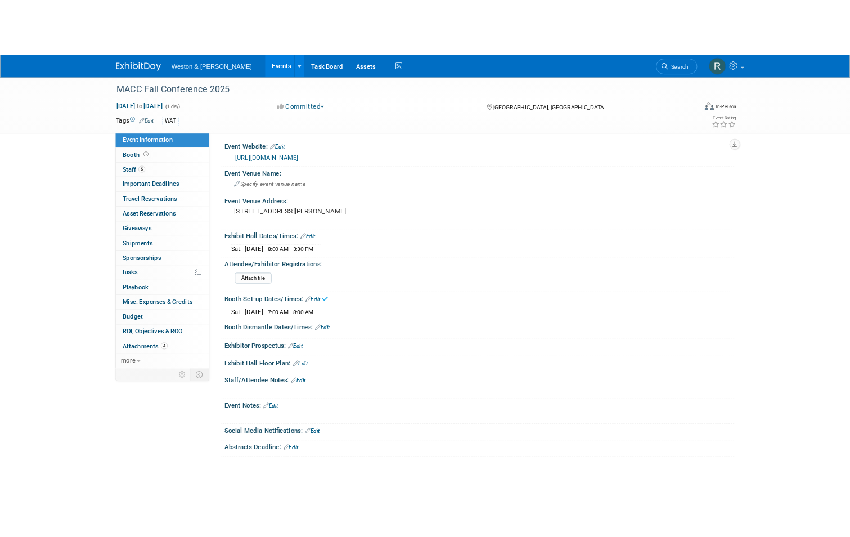
scroll to position [0, 0]
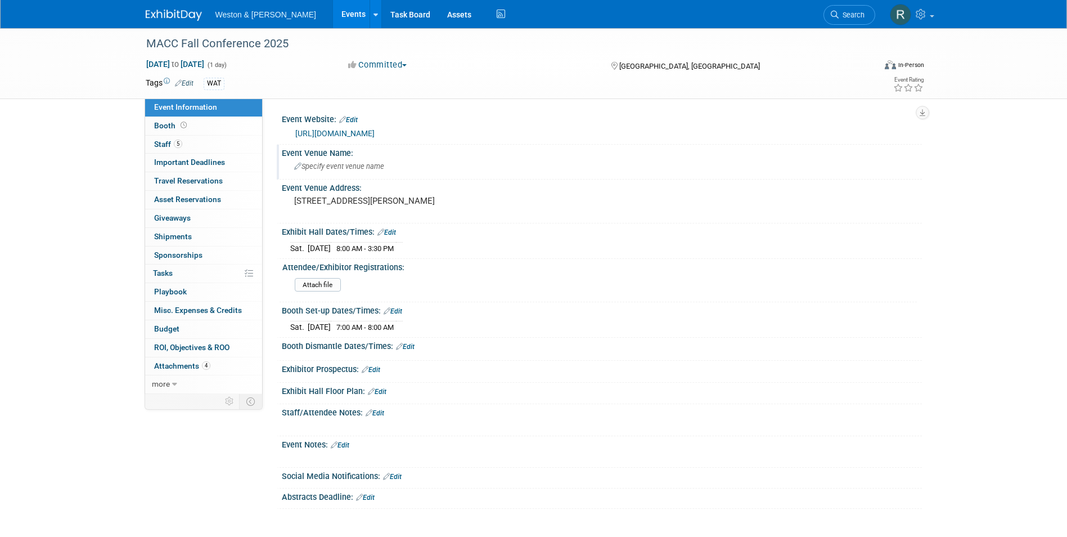
click at [362, 165] on span "Specify event venue name" at bounding box center [339, 166] width 90 height 8
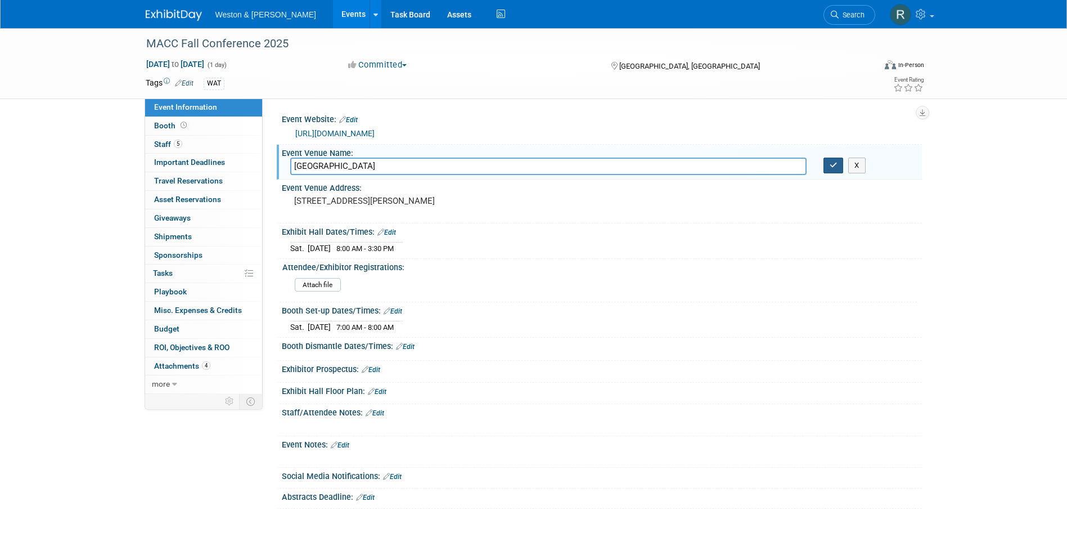
type input "[GEOGRAPHIC_DATA]"
click at [830, 168] on icon "button" at bounding box center [834, 164] width 8 height 7
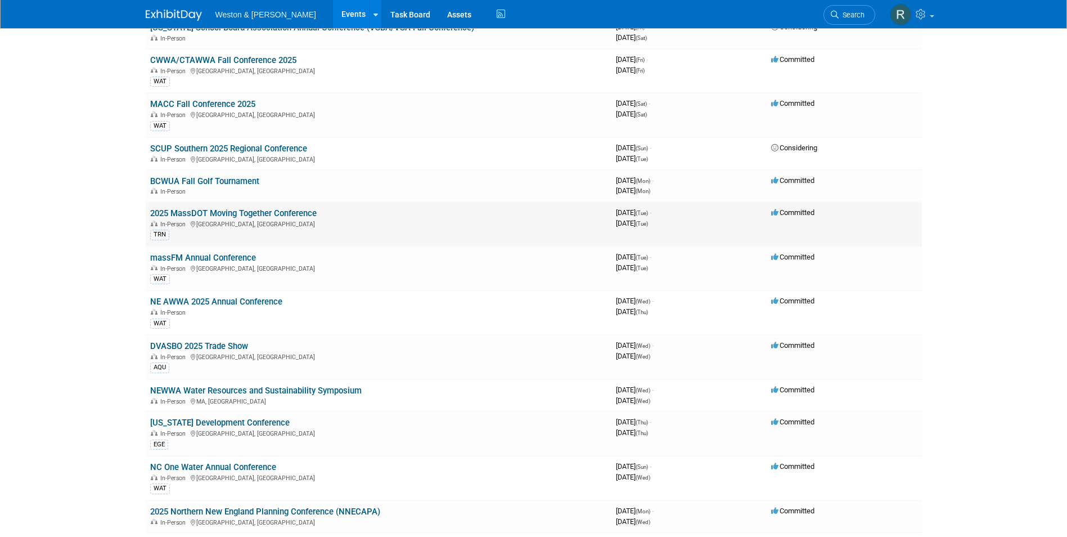
scroll to position [675, 0]
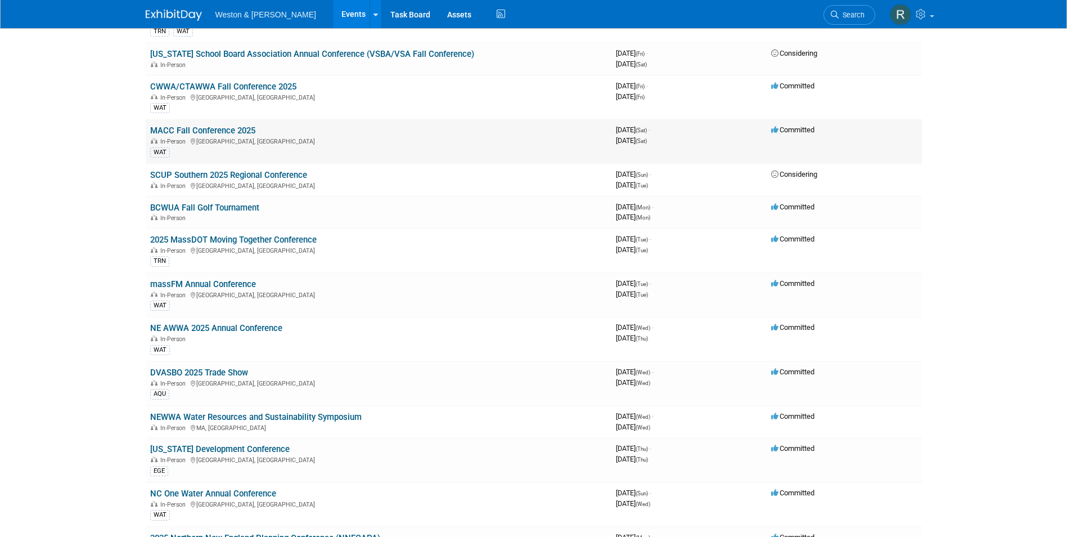
click at [195, 129] on link "MACC Fall Conference 2025" at bounding box center [202, 130] width 105 height 10
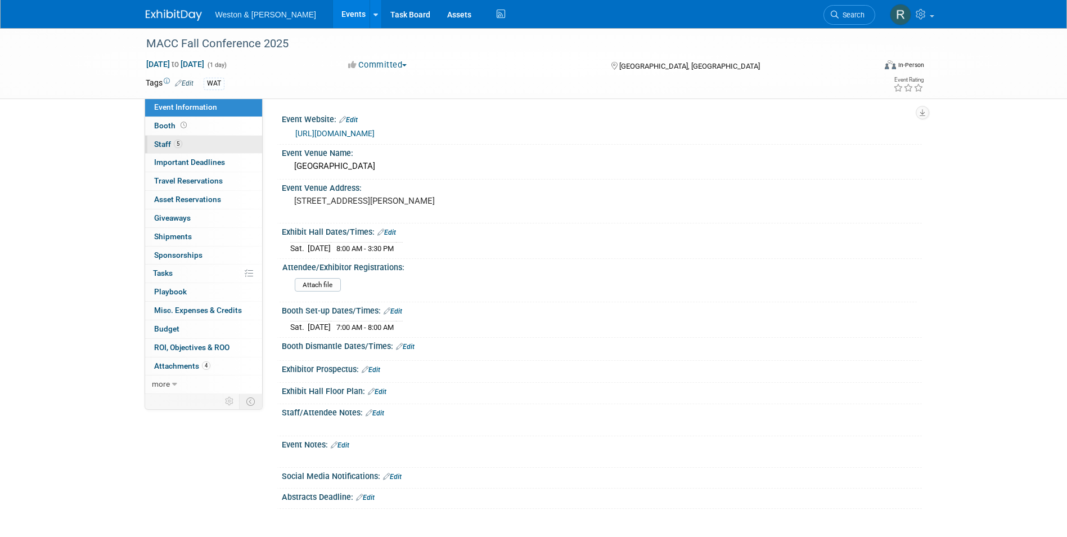
click at [195, 145] on link "5 Staff 5" at bounding box center [203, 145] width 117 height 18
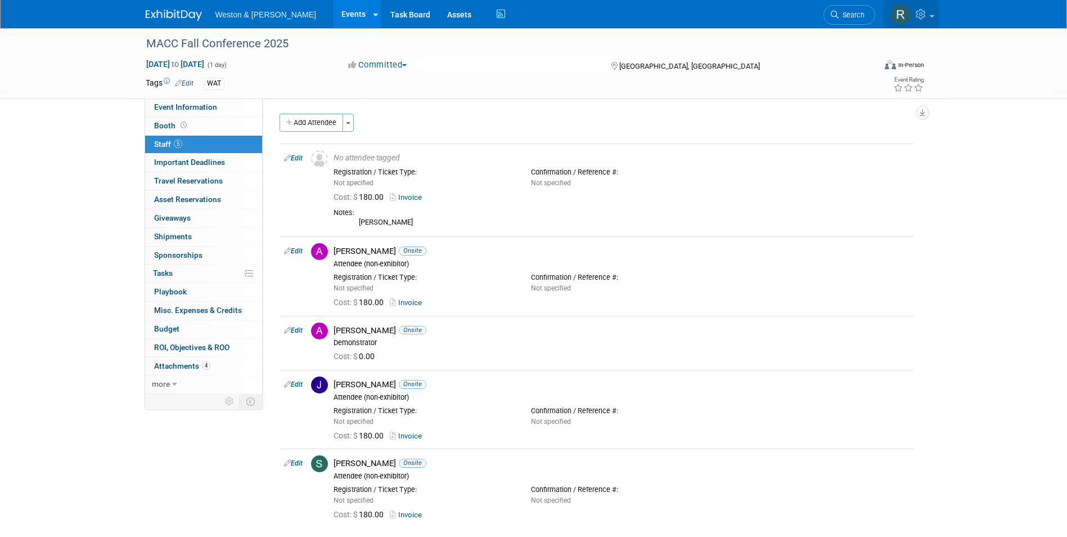
click at [920, 16] on icon at bounding box center [922, 14] width 13 height 10
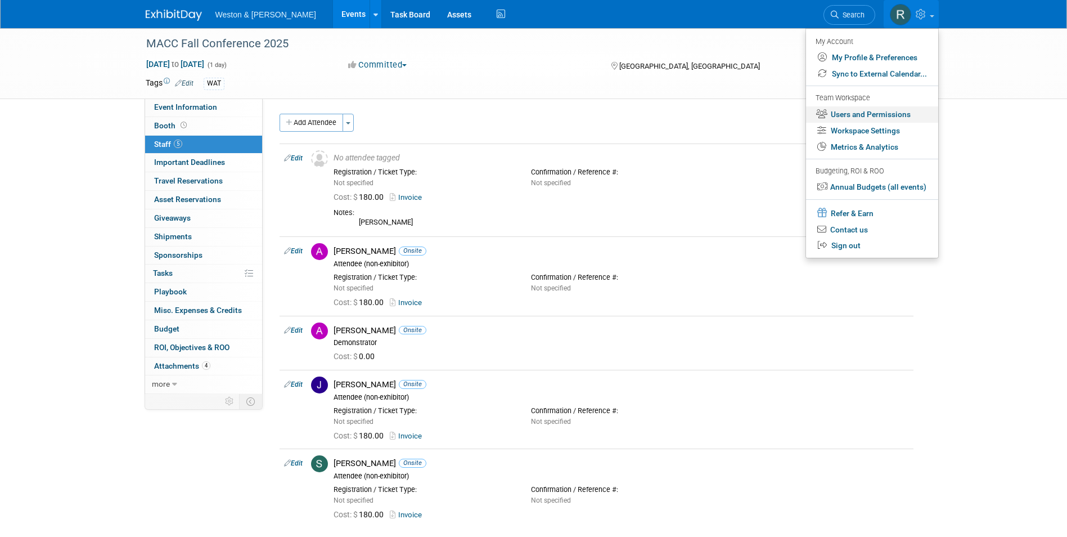
click at [870, 115] on link "Users and Permissions" at bounding box center [872, 114] width 132 height 16
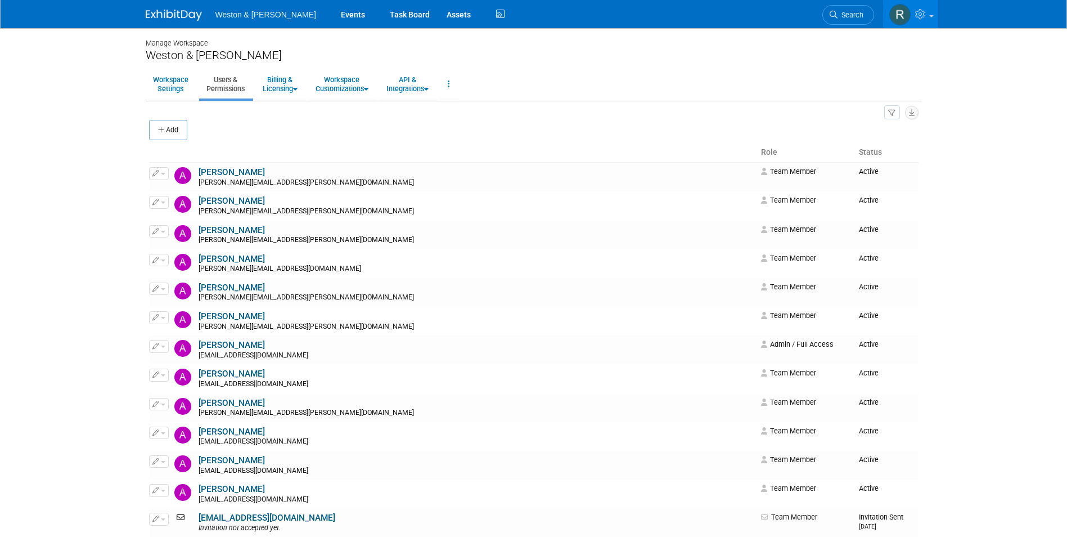
click at [185, 132] on button "Add" at bounding box center [168, 130] width 38 height 20
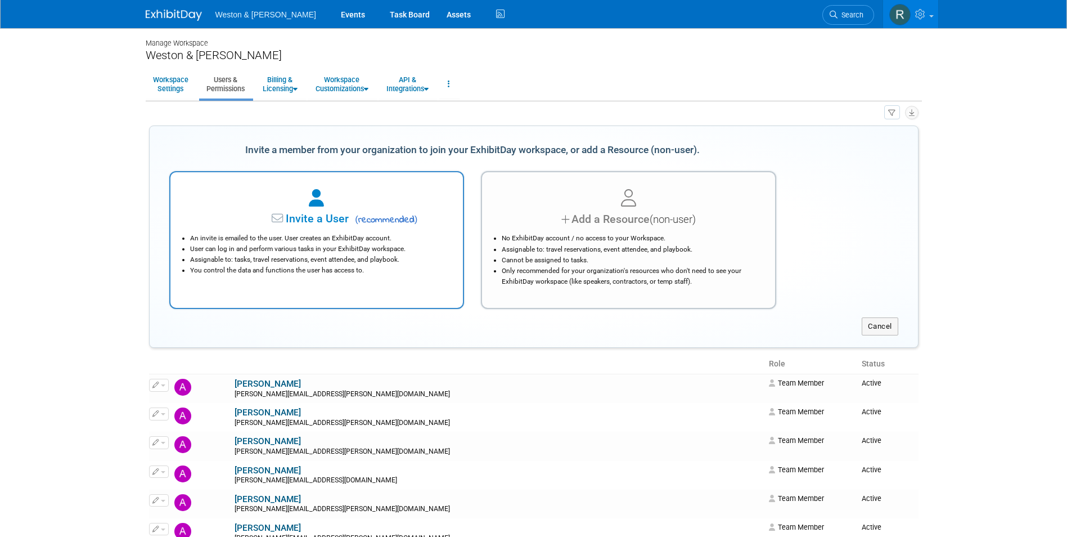
click at [293, 222] on span "Invite a User" at bounding box center [281, 218] width 133 height 13
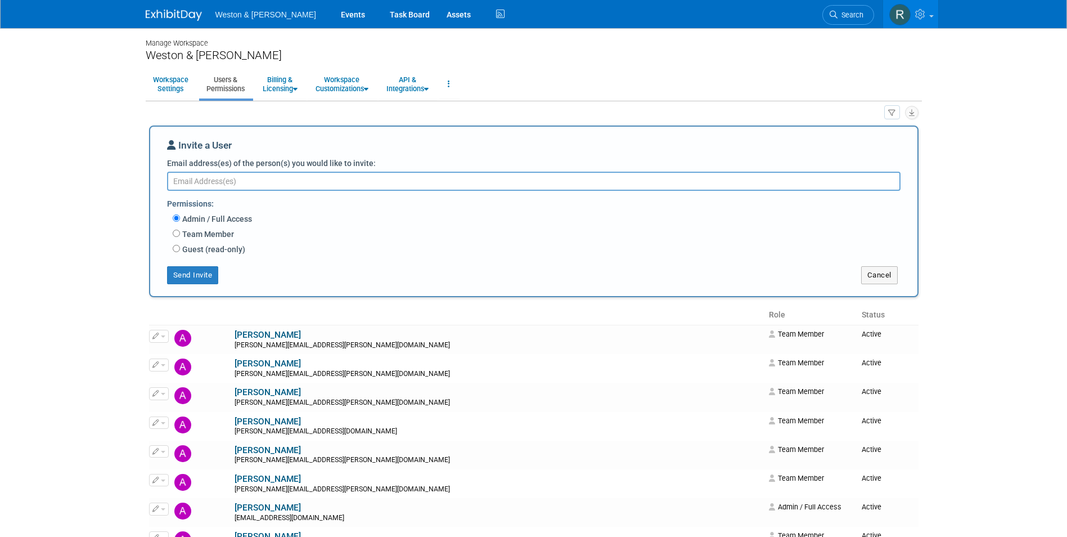
click at [259, 177] on textarea "Email address(es) of the person(s) you would like to invite:" at bounding box center [534, 181] width 734 height 19
click at [286, 180] on textarea "Email address(es) of the person(s) you would like to invite:" at bounding box center [534, 181] width 734 height 19
paste textarea "Mark.Sydney@wseinc.com"
type textarea "Mark.Sydney@wseinc.com"
click at [177, 235] on input "Team Member" at bounding box center [176, 233] width 7 height 7
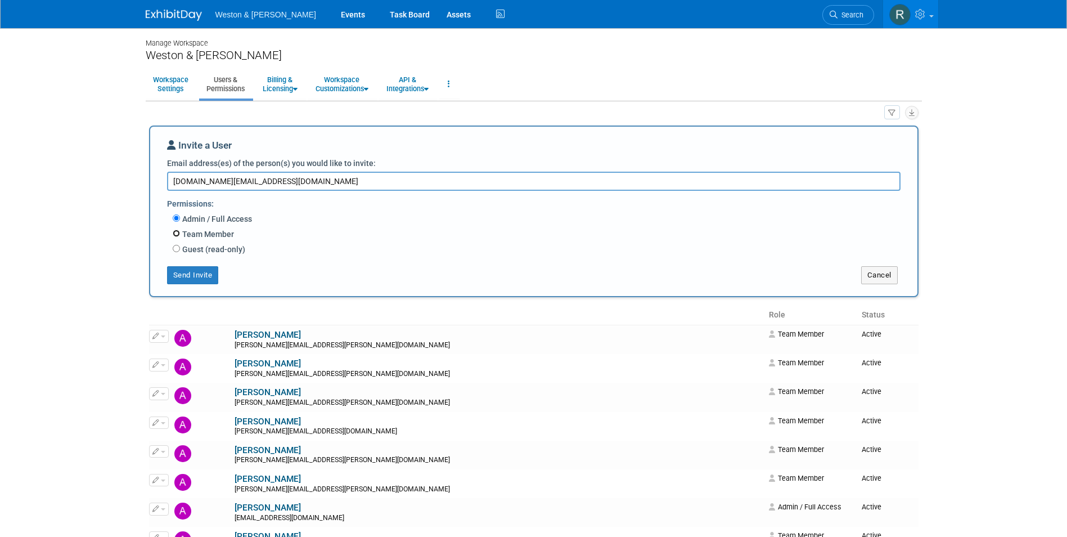
radio input "true"
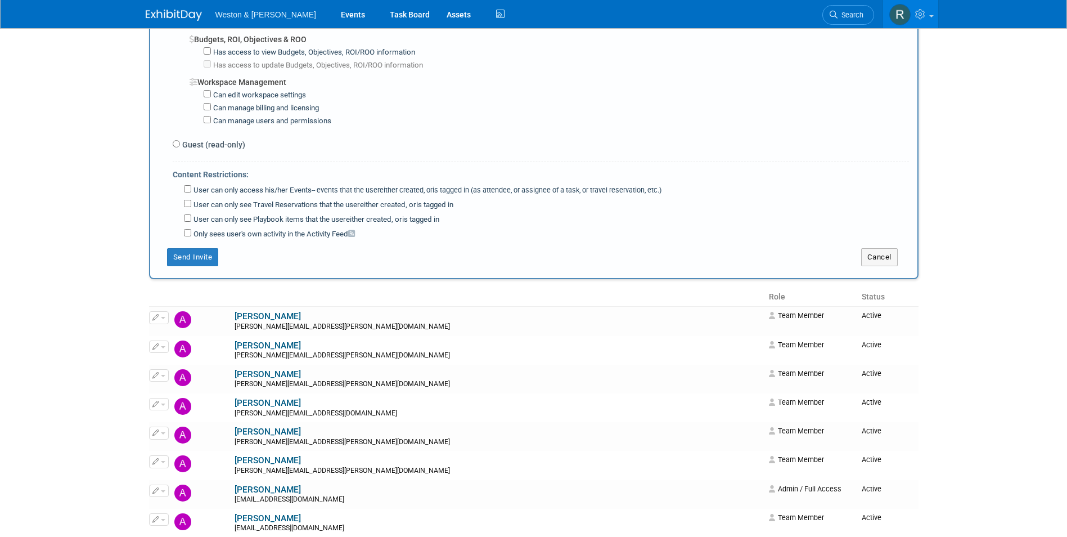
scroll to position [1013, 0]
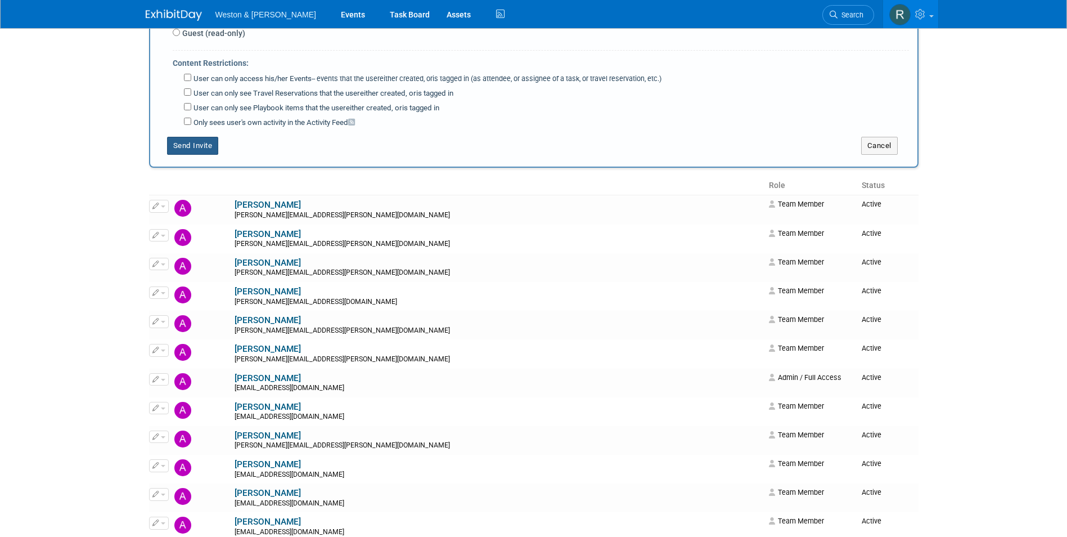
click at [192, 143] on button "Send Invite" at bounding box center [193, 146] width 52 height 18
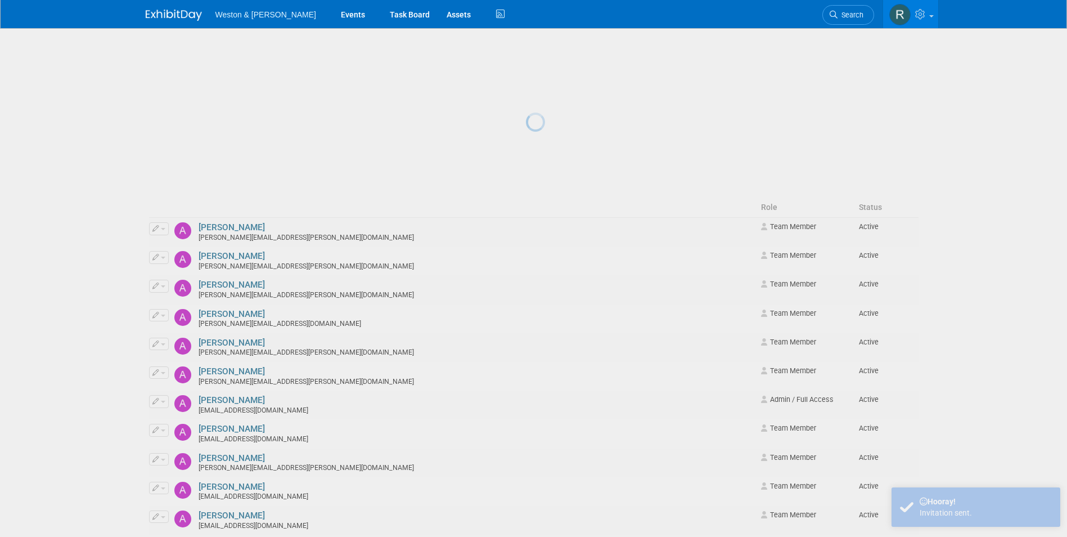
scroll to position [0, 0]
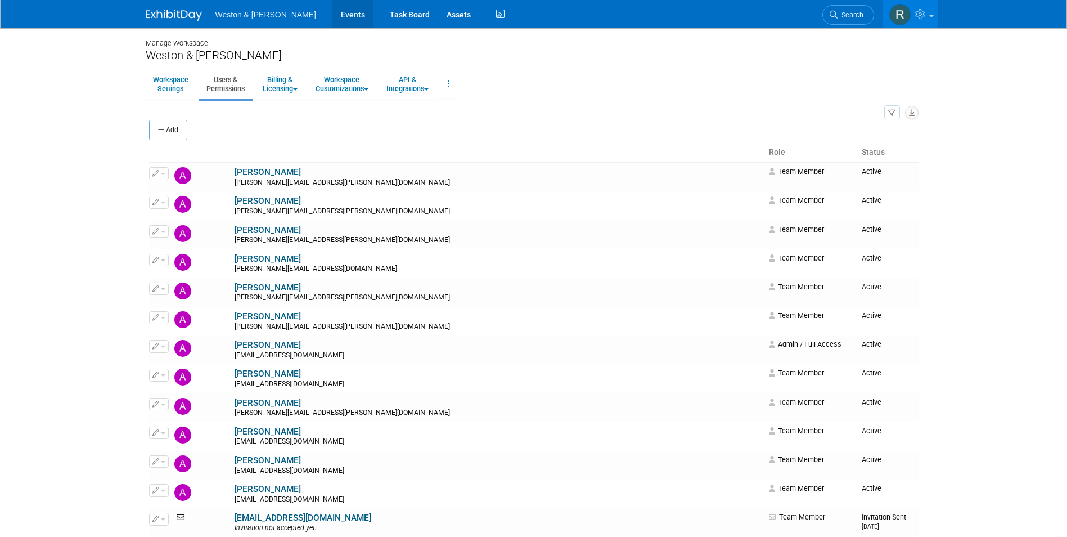
click at [332, 17] on link "Events" at bounding box center [352, 14] width 41 height 28
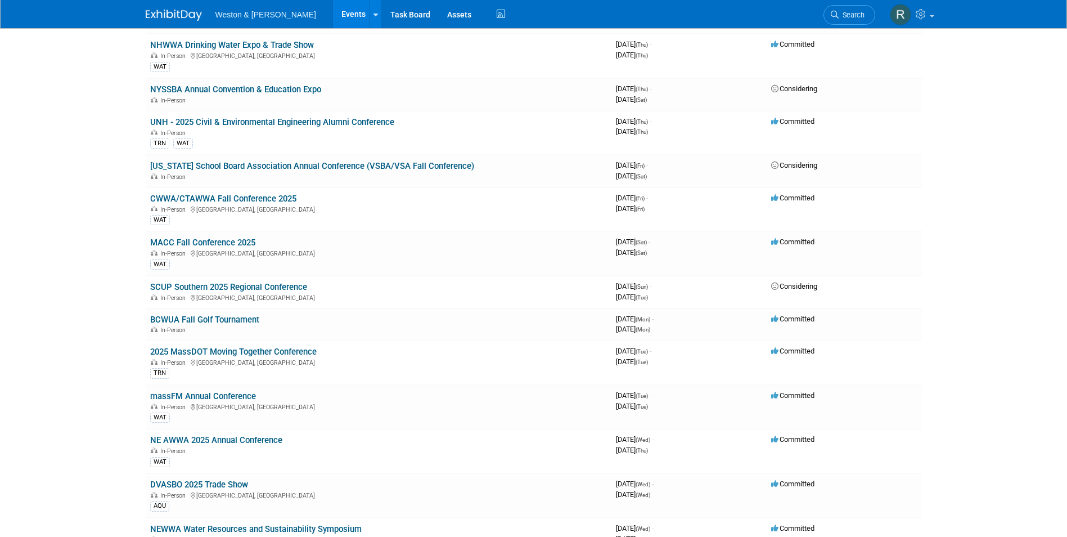
scroll to position [563, 0]
click at [423, 248] on td "MACC Fall Conference 2025 In-Person [GEOGRAPHIC_DATA], [GEOGRAPHIC_DATA] WAT" at bounding box center [379, 254] width 466 height 44
click at [244, 243] on link "MACC Fall Conference 2025" at bounding box center [202, 243] width 105 height 10
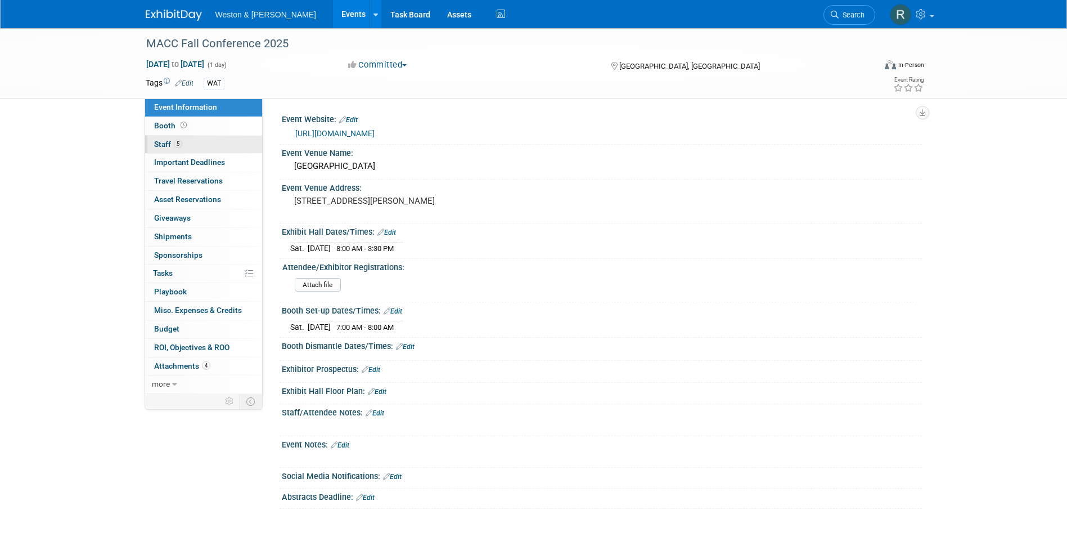
click at [199, 139] on link "5 Staff 5" at bounding box center [203, 145] width 117 height 18
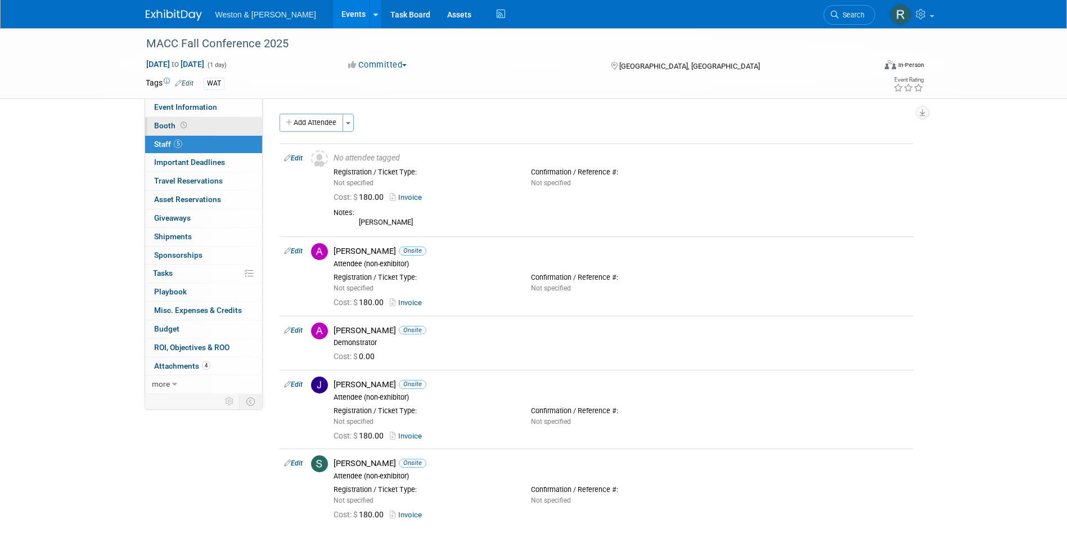
click at [173, 127] on span "Booth" at bounding box center [171, 125] width 35 height 9
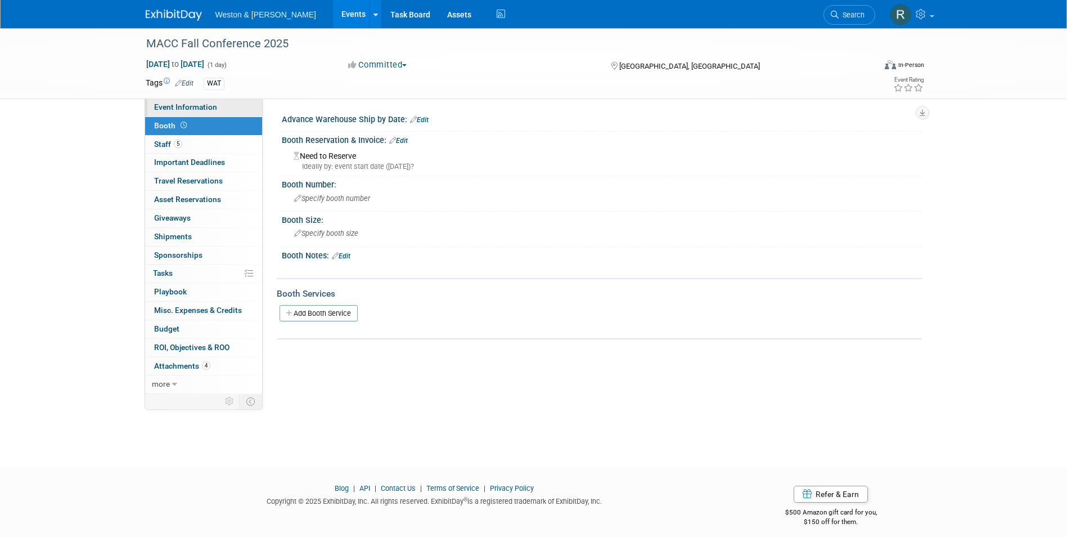
click at [177, 107] on span "Event Information" at bounding box center [185, 106] width 63 height 9
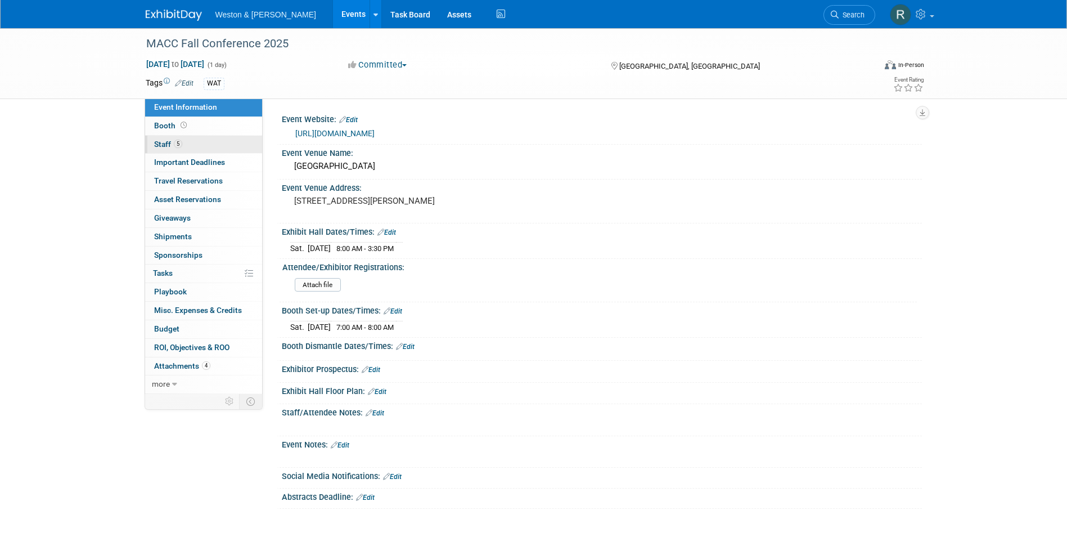
click at [161, 139] on link "5 Staff 5" at bounding box center [203, 145] width 117 height 18
